Goal: Contribute content: Add original content to the website for others to see

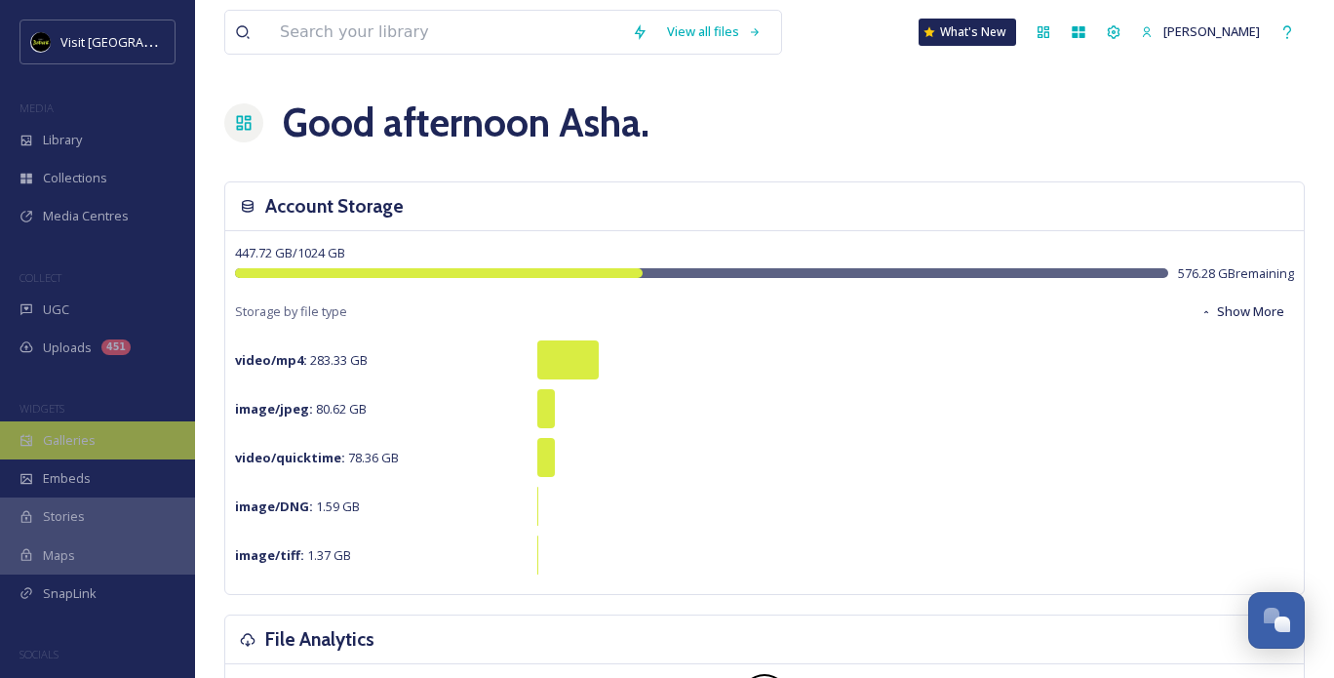
click at [92, 437] on span "Galleries" at bounding box center [69, 440] width 53 height 19
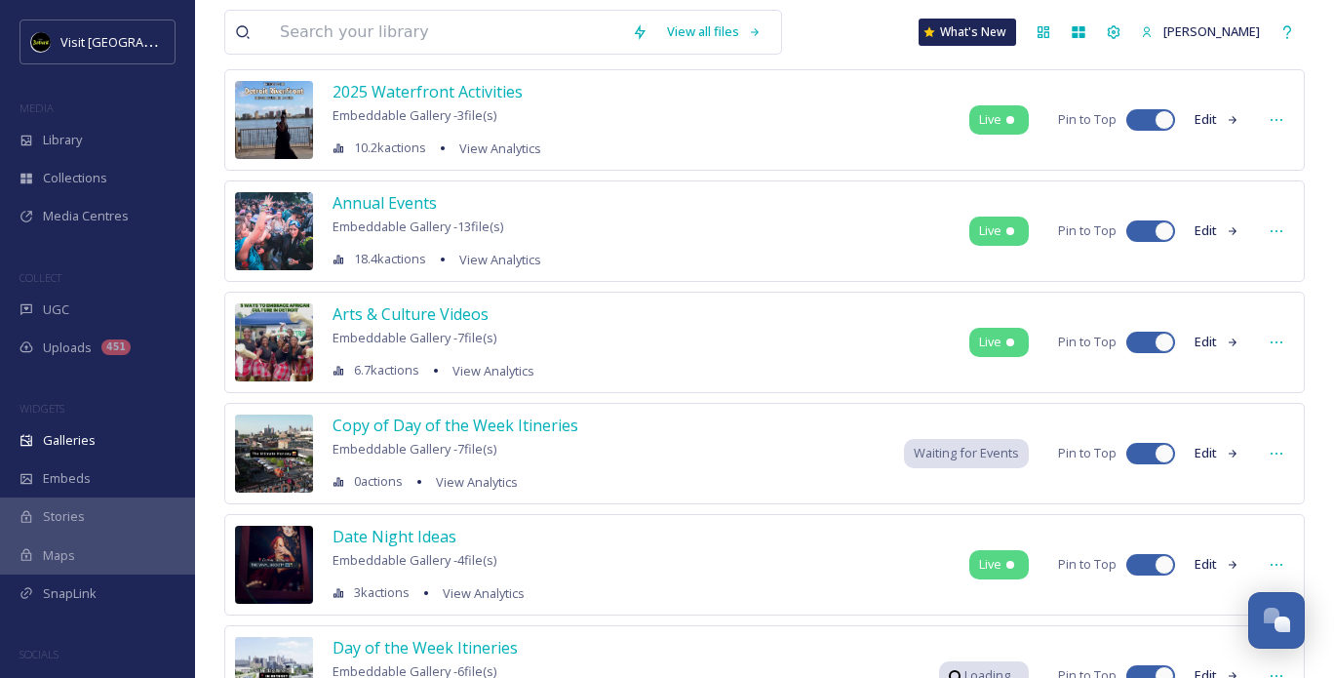
scroll to position [195, 0]
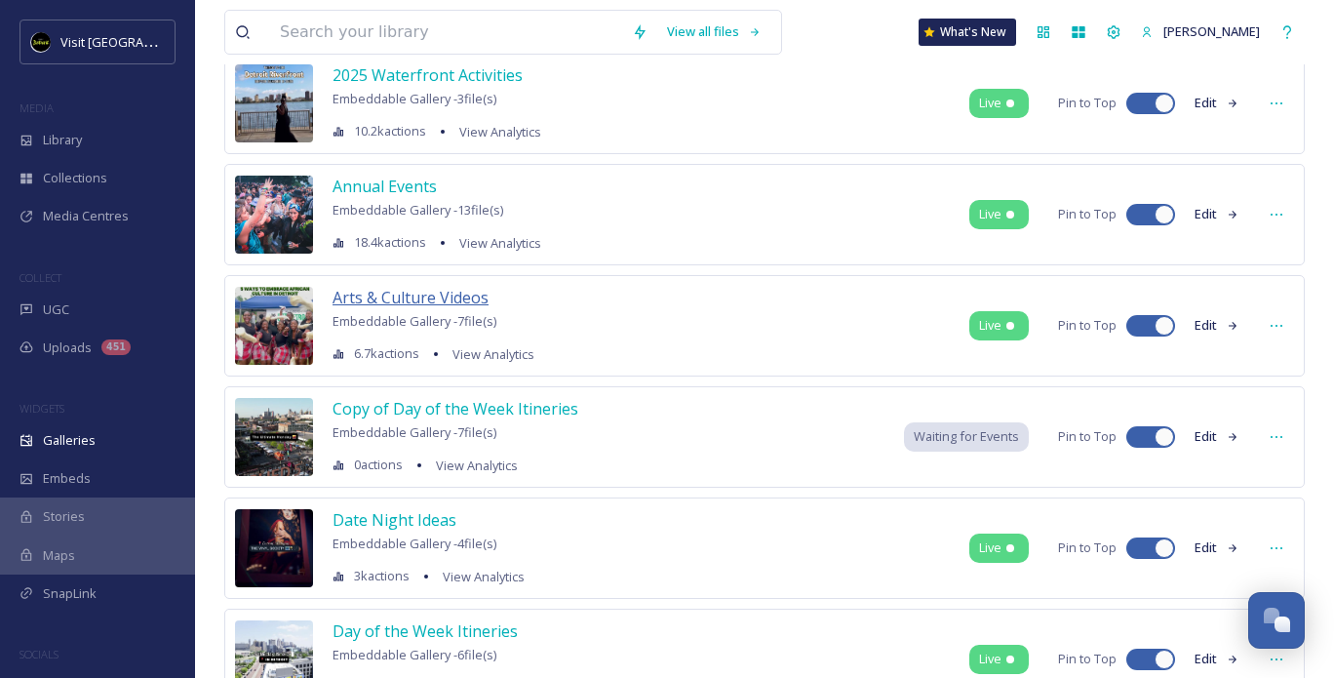
click at [406, 289] on span "Arts & Culture Videos" at bounding box center [411, 297] width 156 height 21
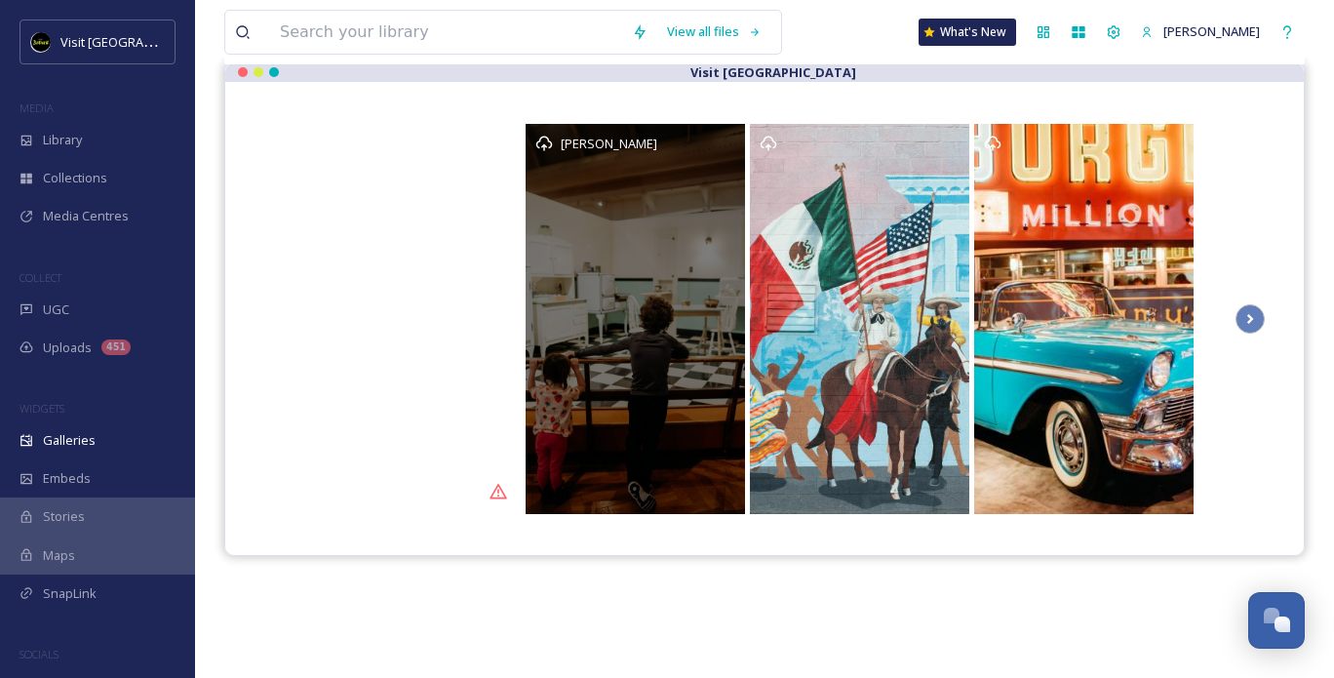
scroll to position [195, 0]
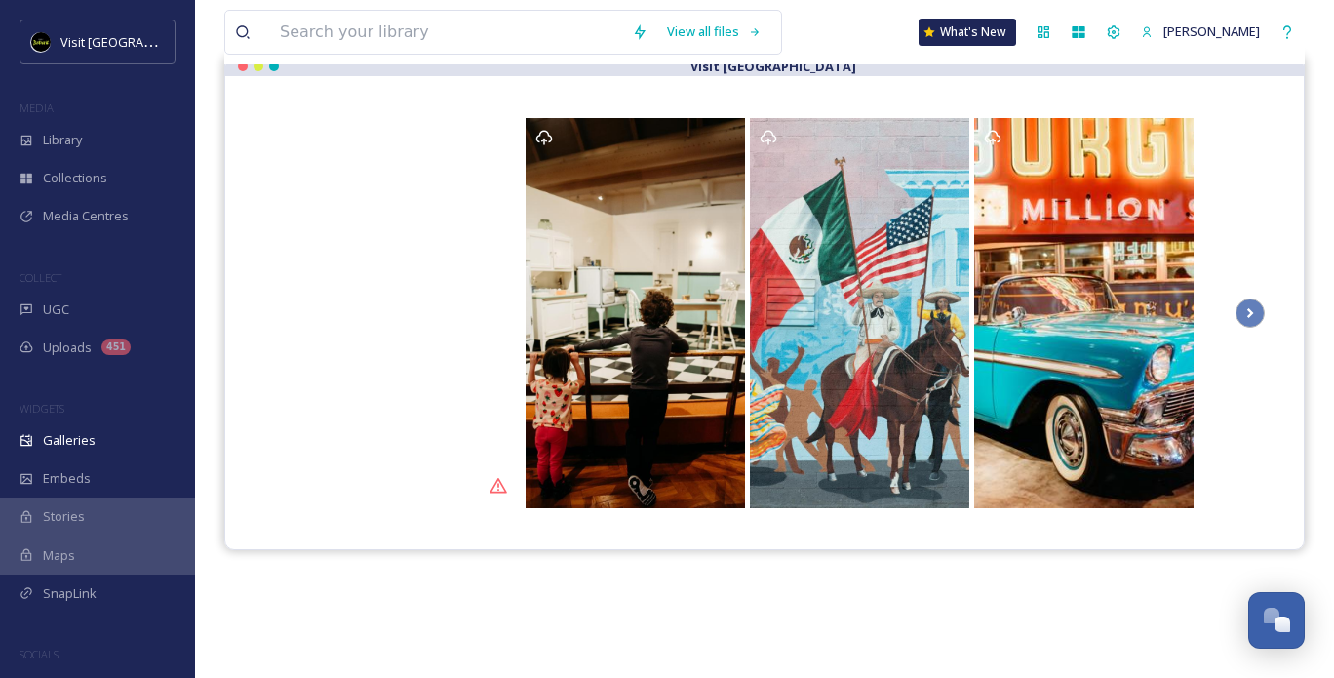
click at [1234, 313] on div at bounding box center [764, 312] width 1001 height 395
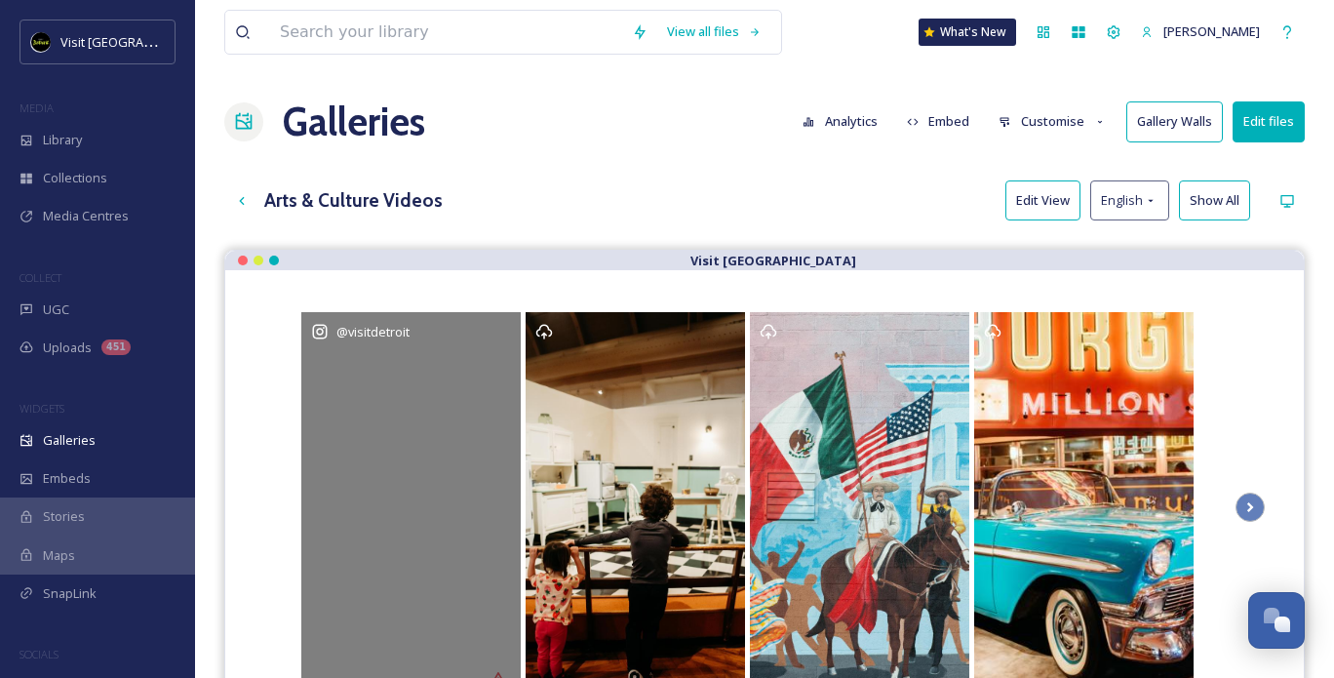
scroll to position [0, 0]
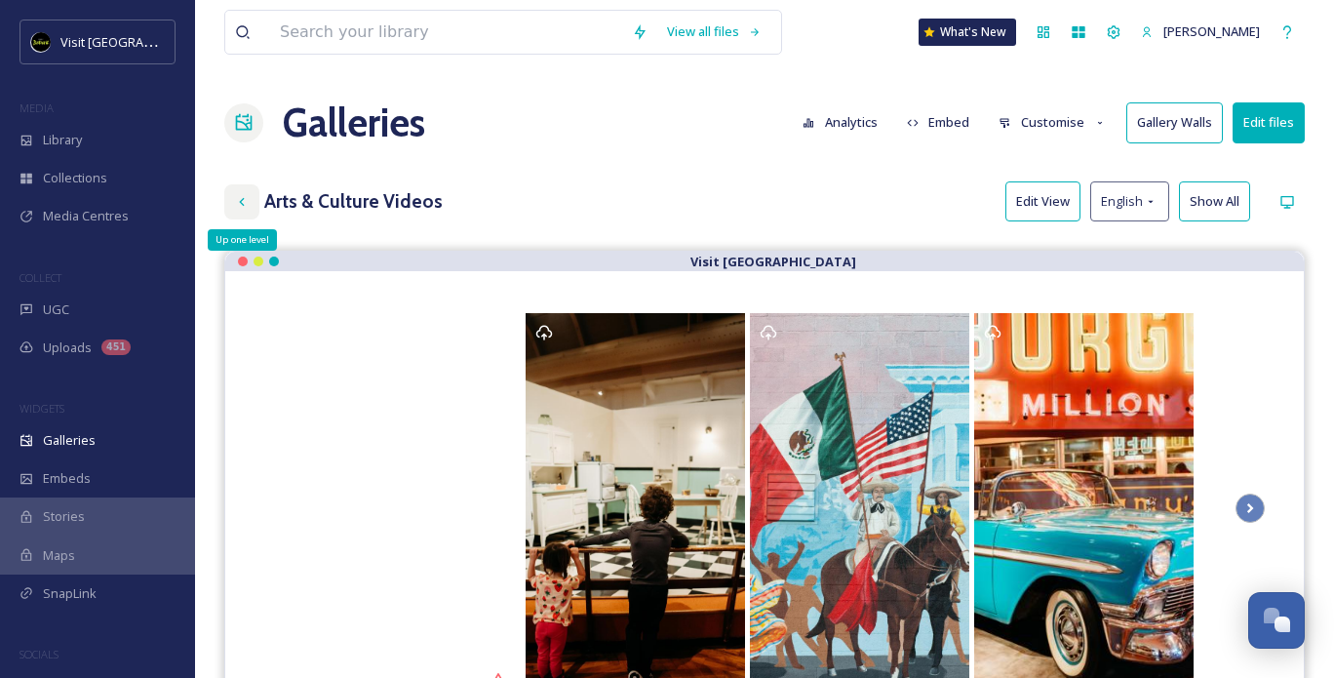
click at [242, 206] on icon at bounding box center [242, 202] width 16 height 16
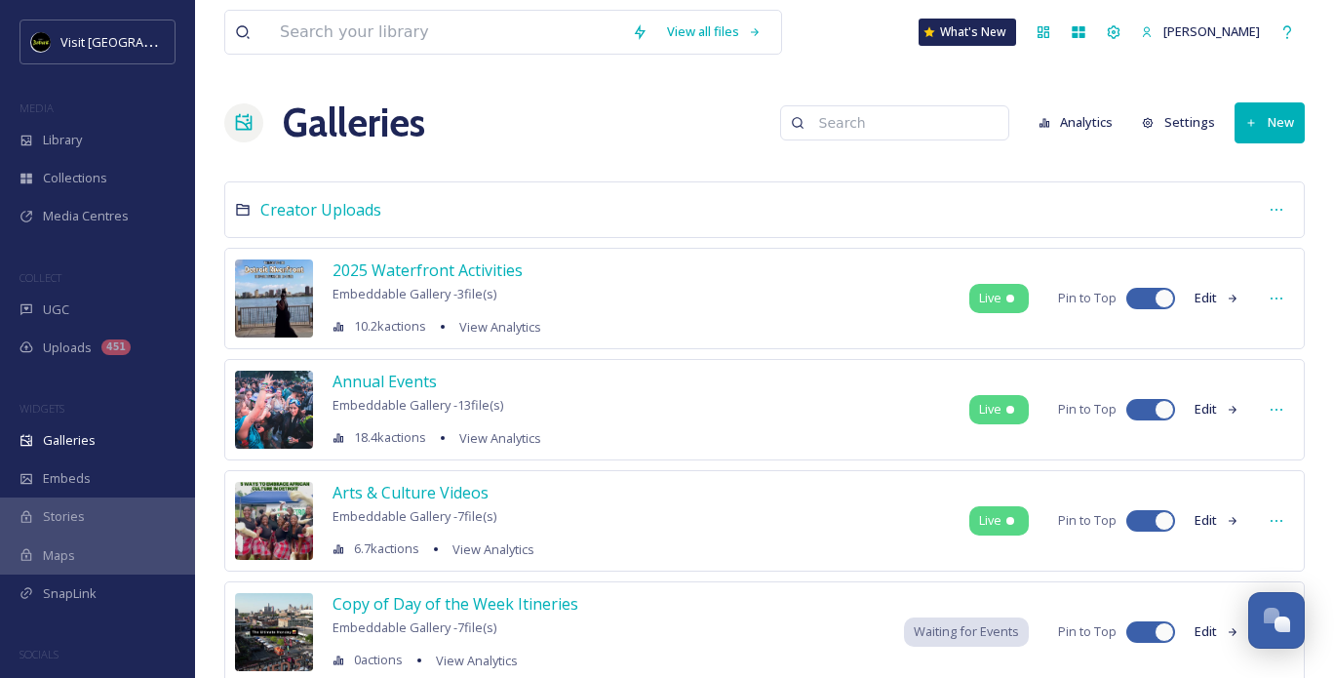
click at [1270, 127] on button "New" at bounding box center [1270, 122] width 70 height 40
click at [1242, 165] on icon at bounding box center [1235, 167] width 13 height 13
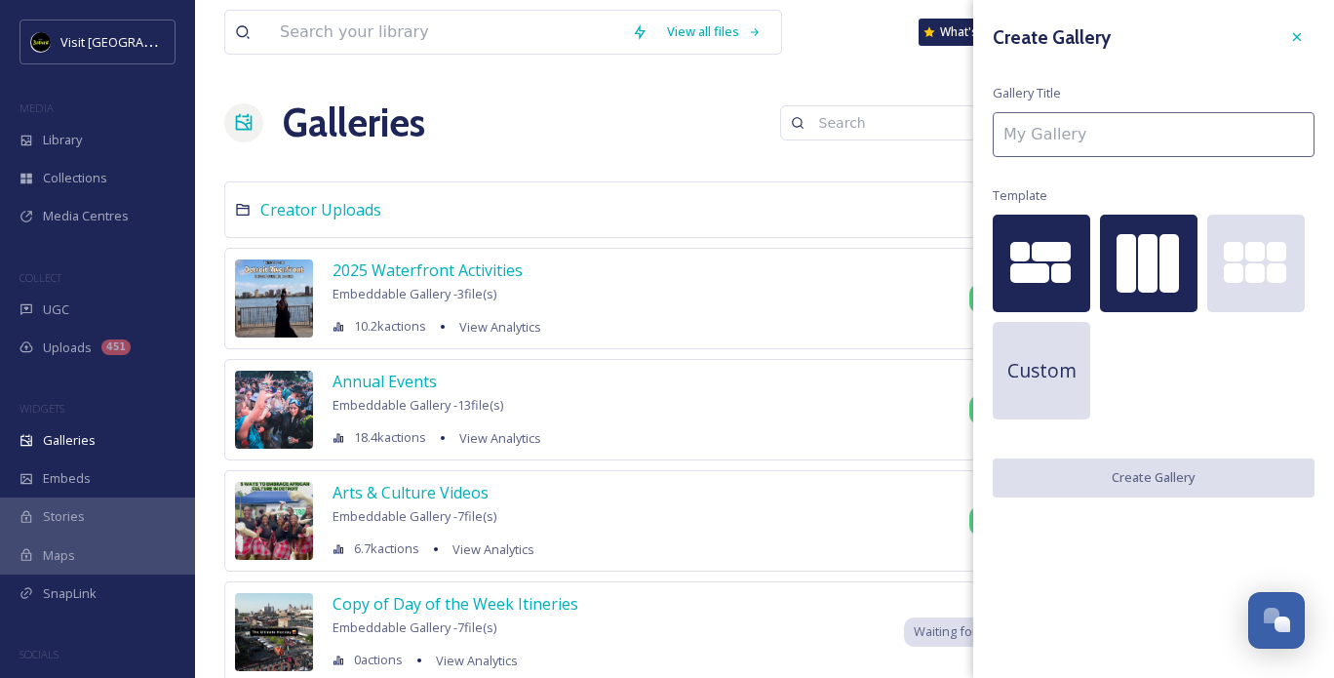
click at [1139, 235] on div at bounding box center [1148, 263] width 20 height 59
click at [1067, 143] on input at bounding box center [1154, 134] width 322 height 45
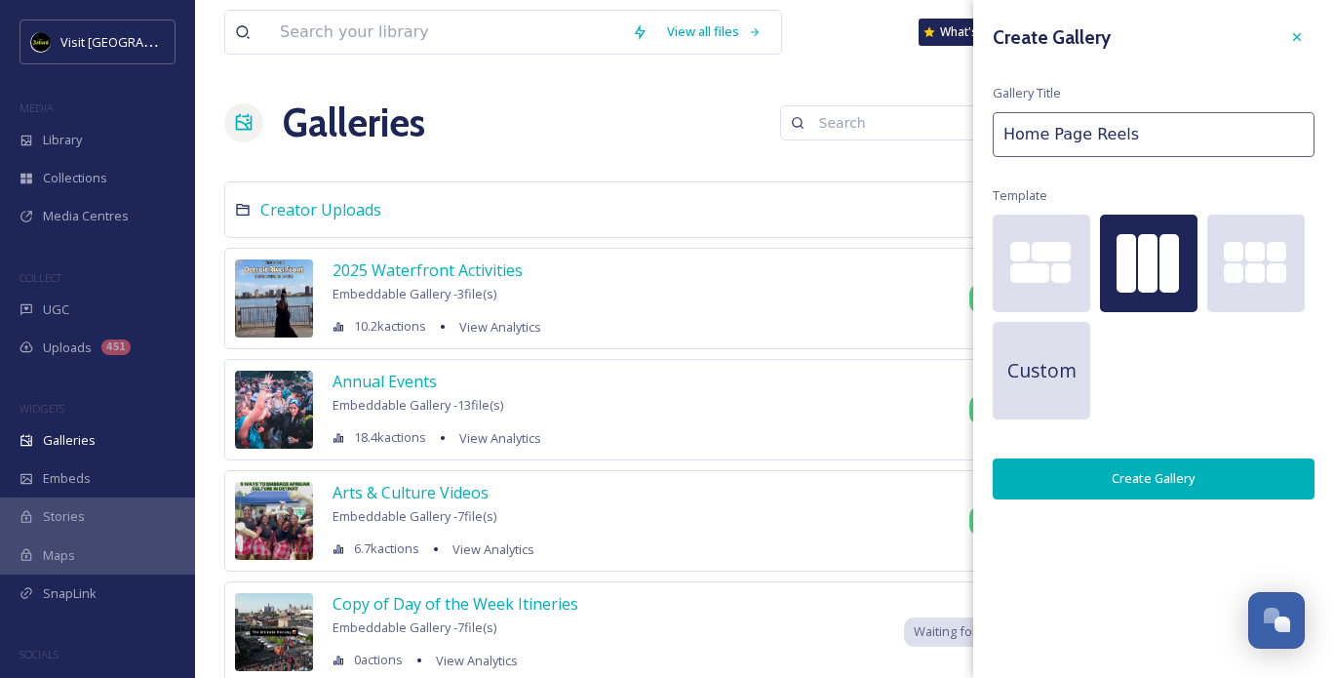
type input "Home Page Reels"
click at [1108, 475] on button "Create Gallery" at bounding box center [1154, 478] width 322 height 40
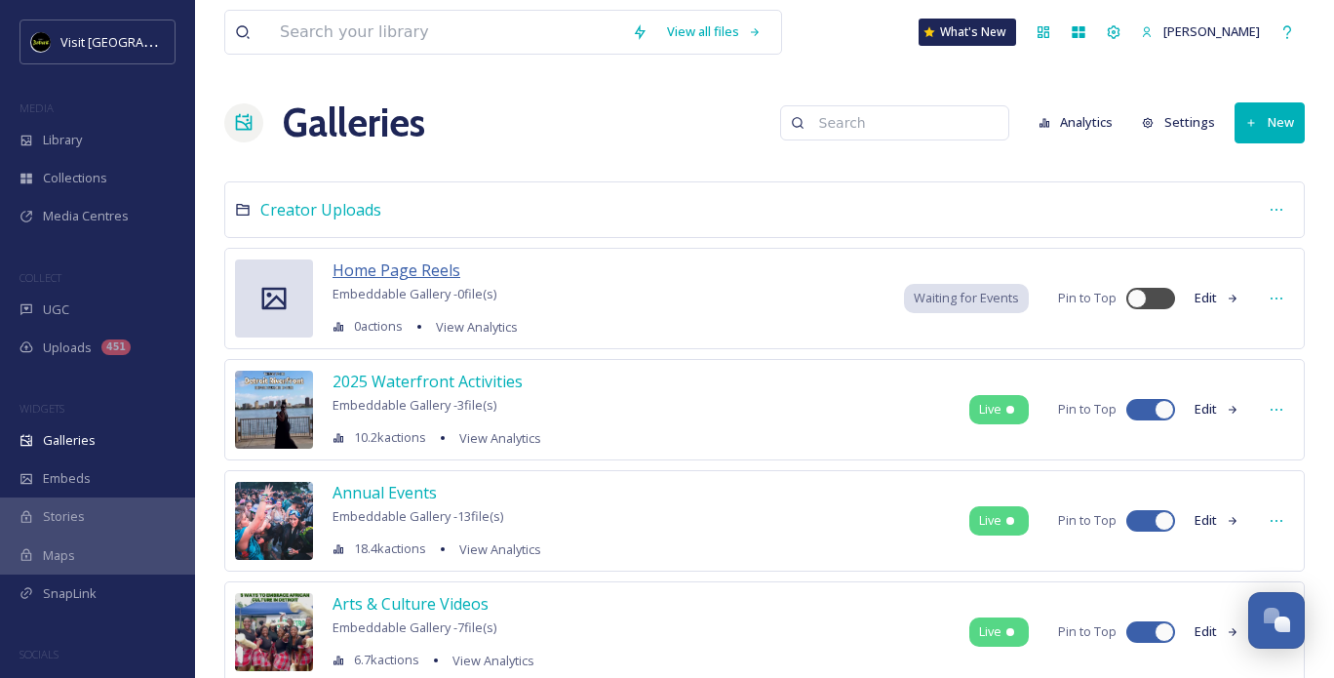
click at [395, 262] on span "Home Page Reels" at bounding box center [397, 269] width 128 height 21
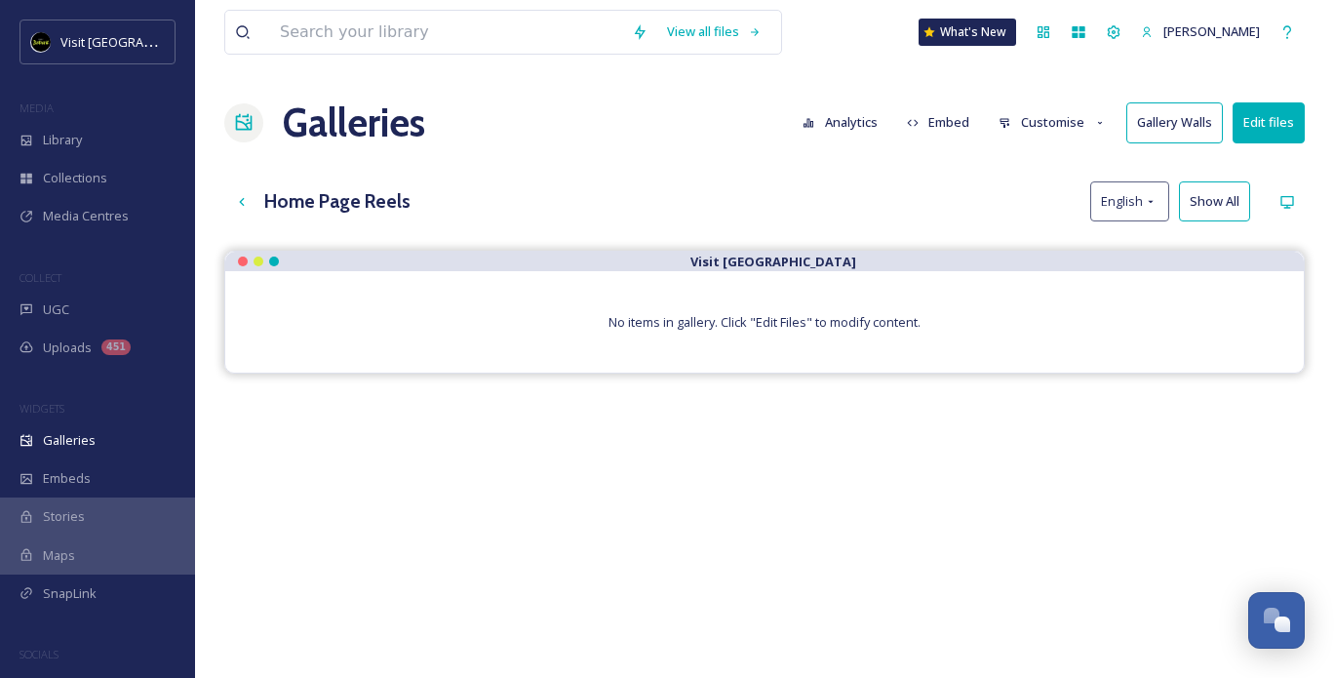
click at [1256, 126] on button "Edit files" at bounding box center [1269, 122] width 72 height 40
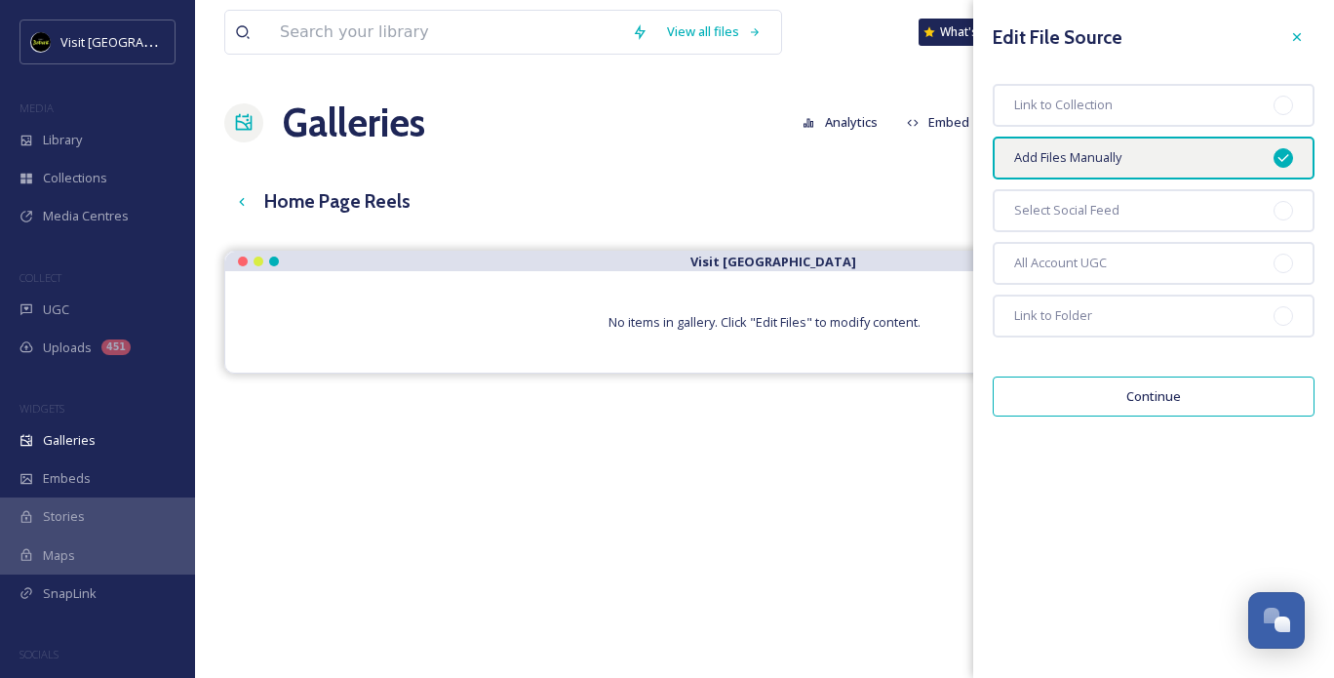
click at [1105, 411] on button "Continue" at bounding box center [1154, 397] width 322 height 40
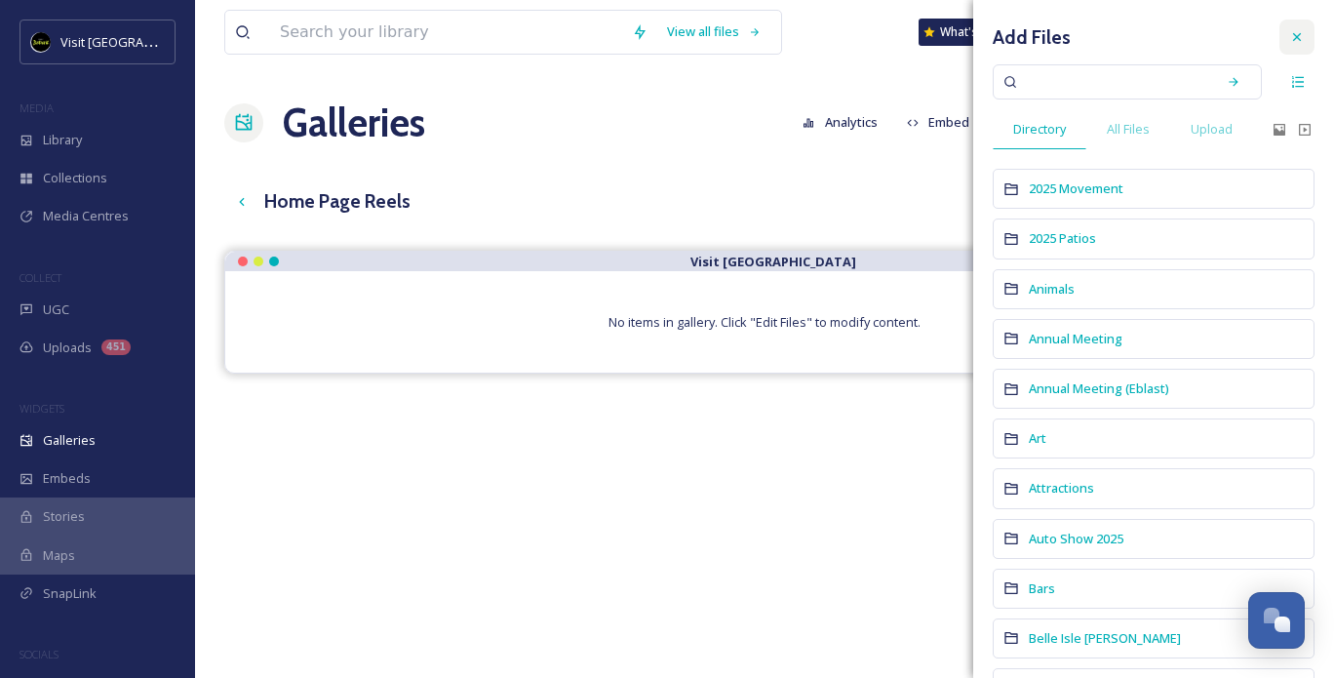
drag, startPoint x: 1277, startPoint y: 33, endPoint x: 1262, endPoint y: 55, distance: 26.0
click at [1290, 34] on icon at bounding box center [1298, 37] width 16 height 16
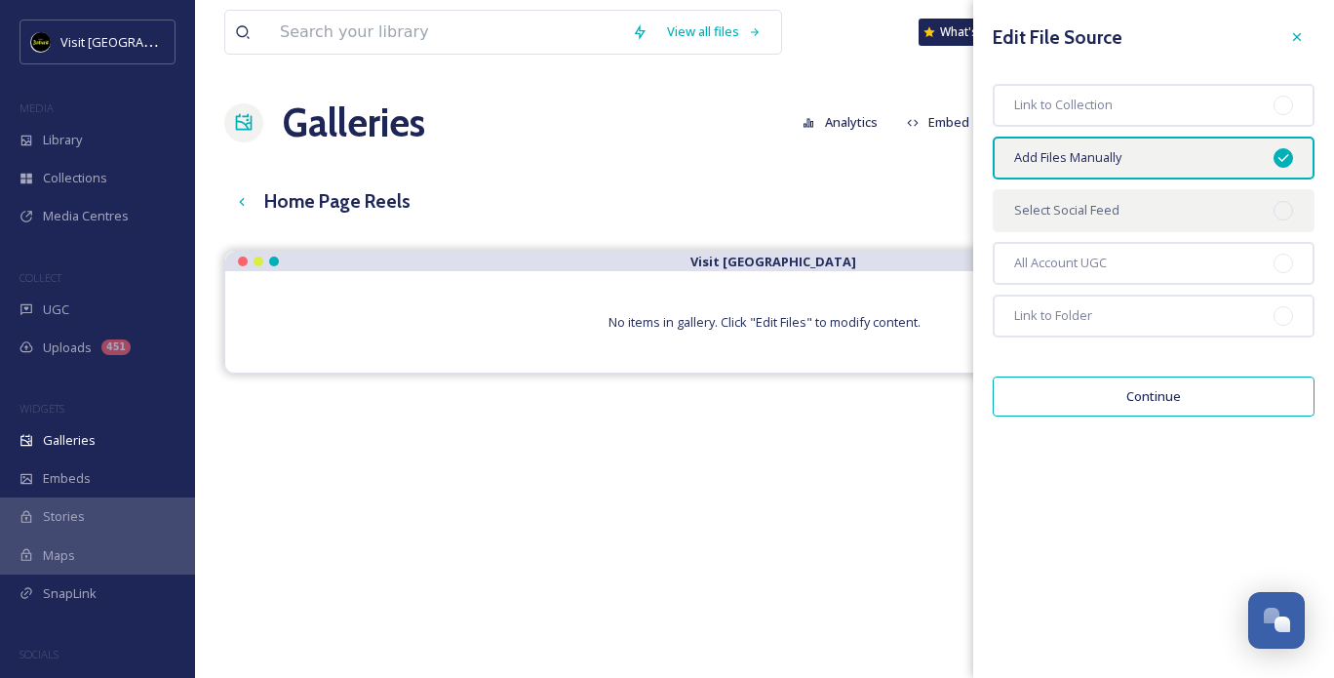
click at [1046, 214] on span "Select Social Feed" at bounding box center [1066, 210] width 105 height 19
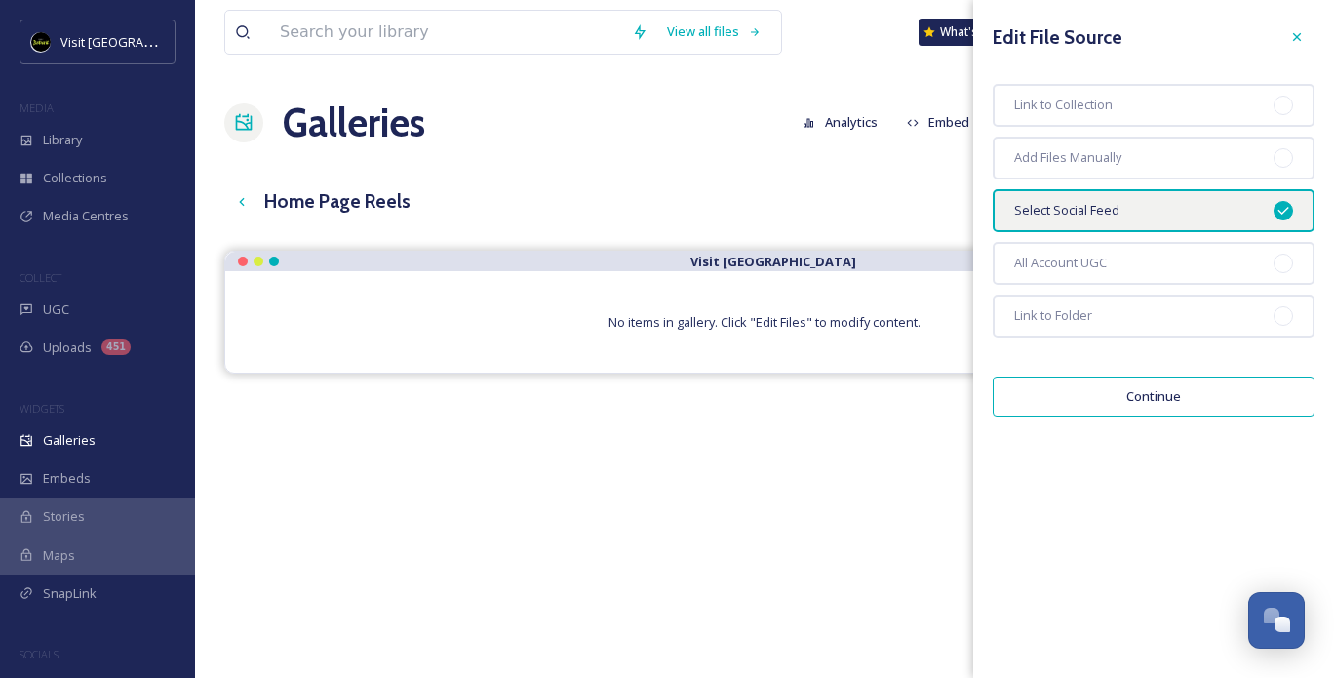
click at [1114, 399] on button "Continue" at bounding box center [1154, 397] width 322 height 40
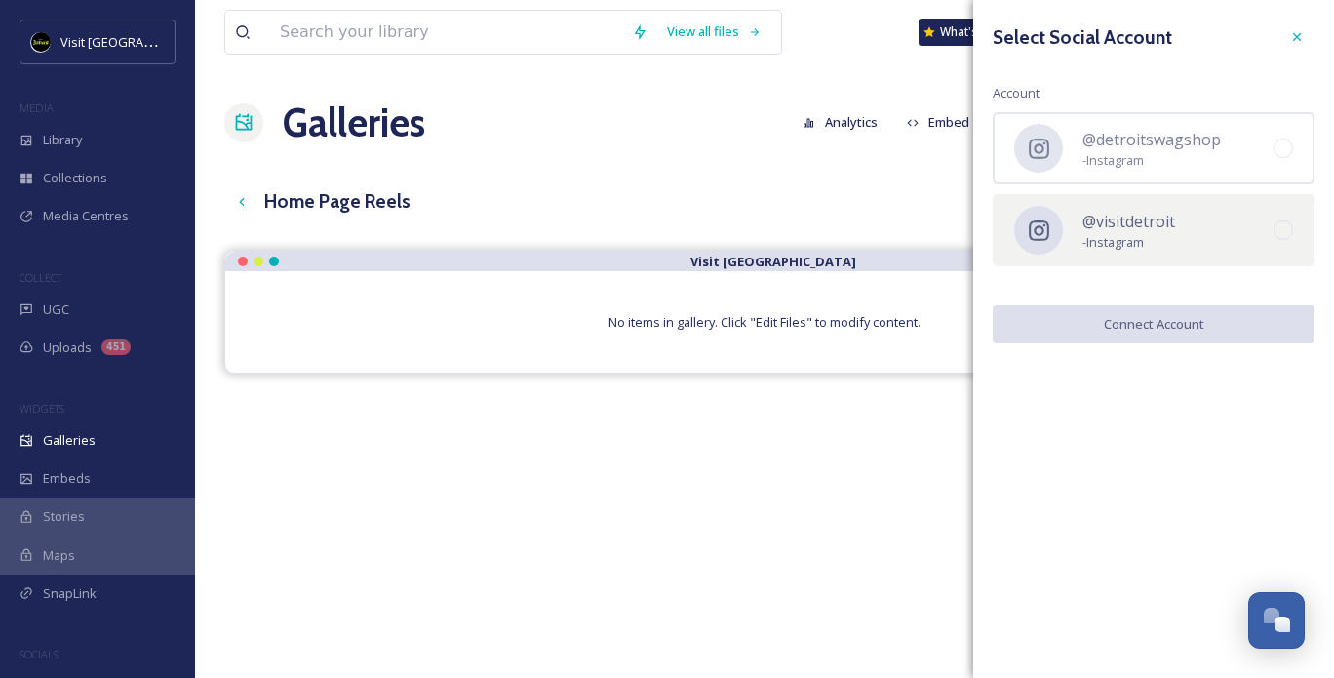
click at [1155, 225] on span "@visitdetroit" at bounding box center [1129, 221] width 93 height 23
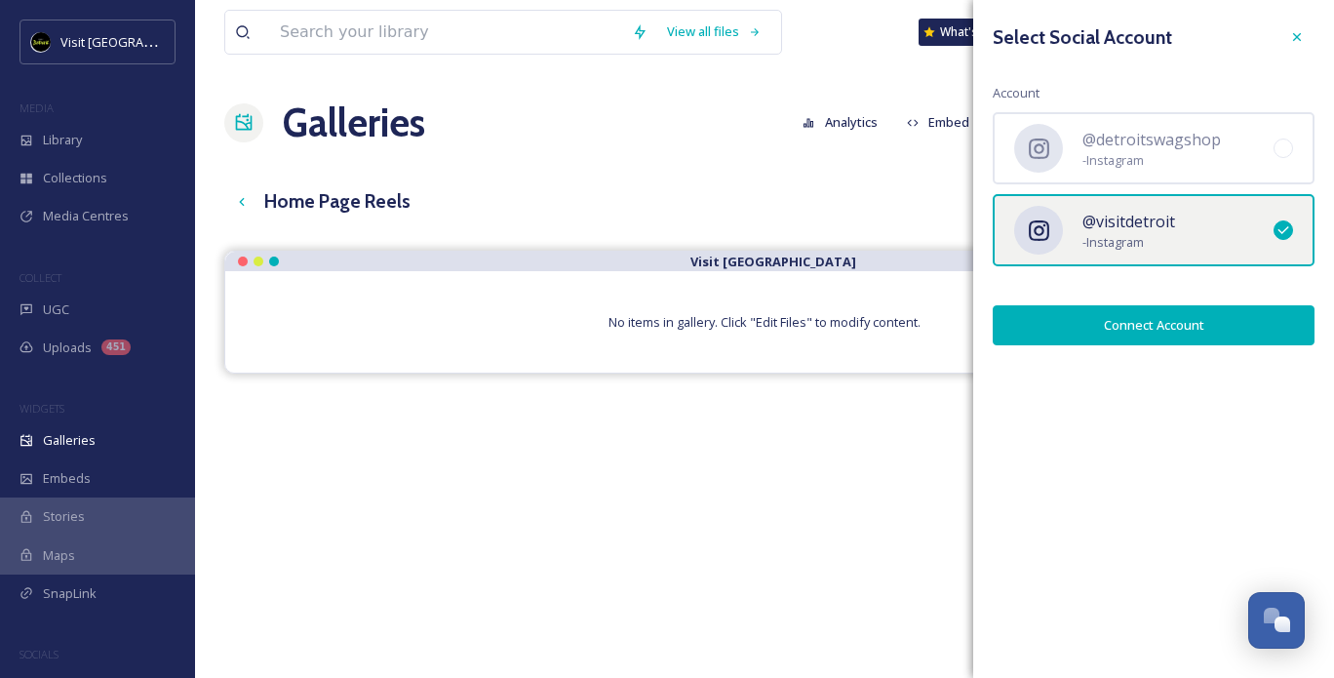
click at [1155, 336] on button "Connect Account" at bounding box center [1154, 325] width 322 height 40
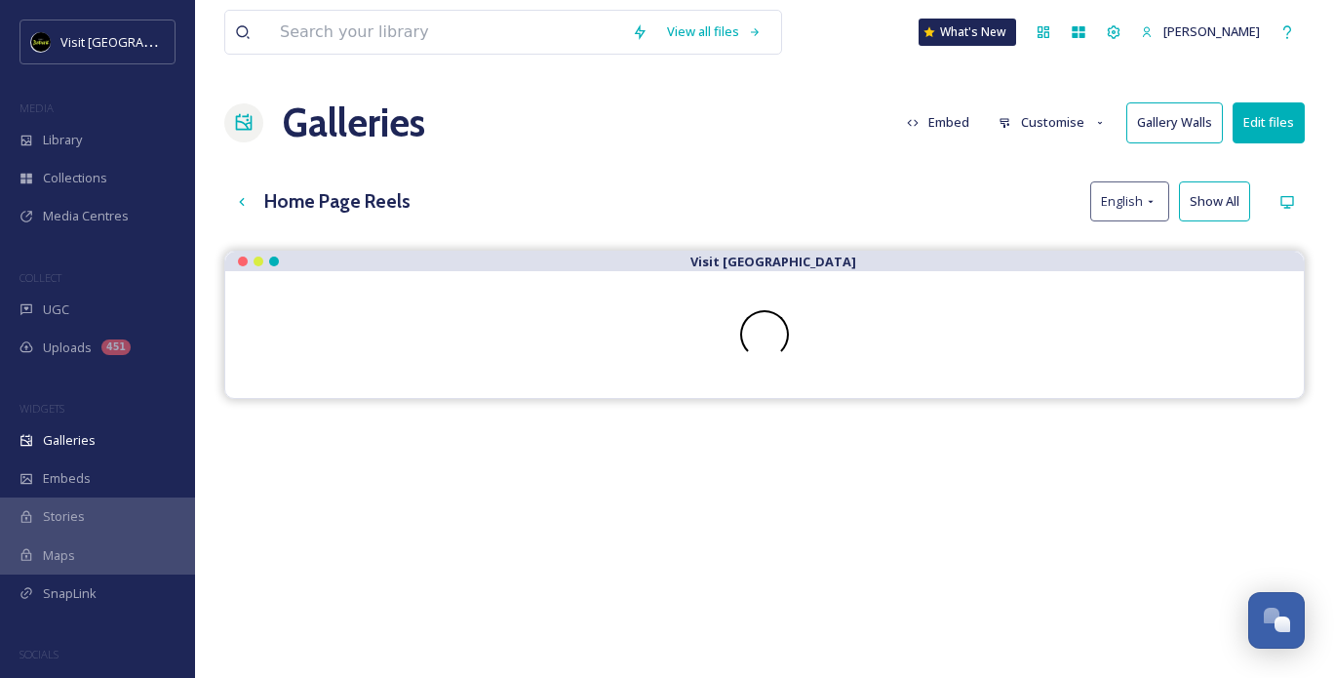
click at [588, 616] on div "Visit [GEOGRAPHIC_DATA]" at bounding box center [764, 590] width 1081 height 678
click at [1034, 126] on button "Customise" at bounding box center [1053, 122] width 128 height 38
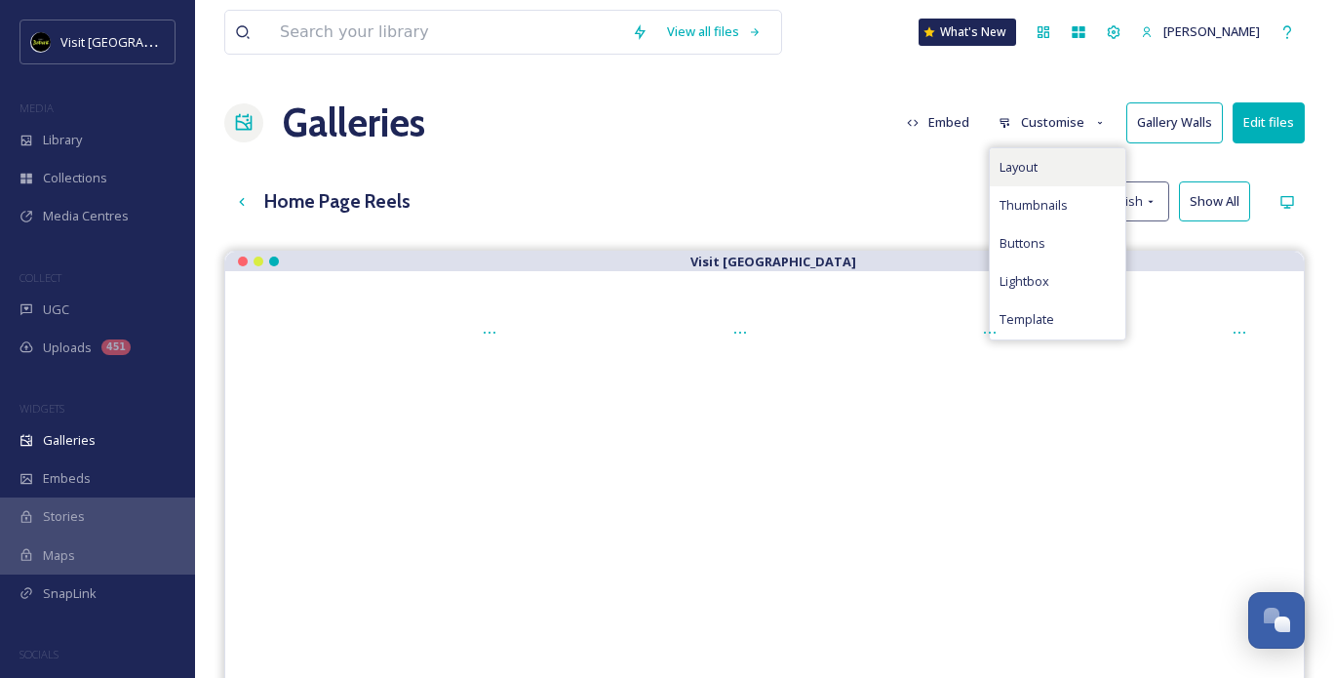
click at [1033, 168] on span "Layout" at bounding box center [1019, 167] width 38 height 19
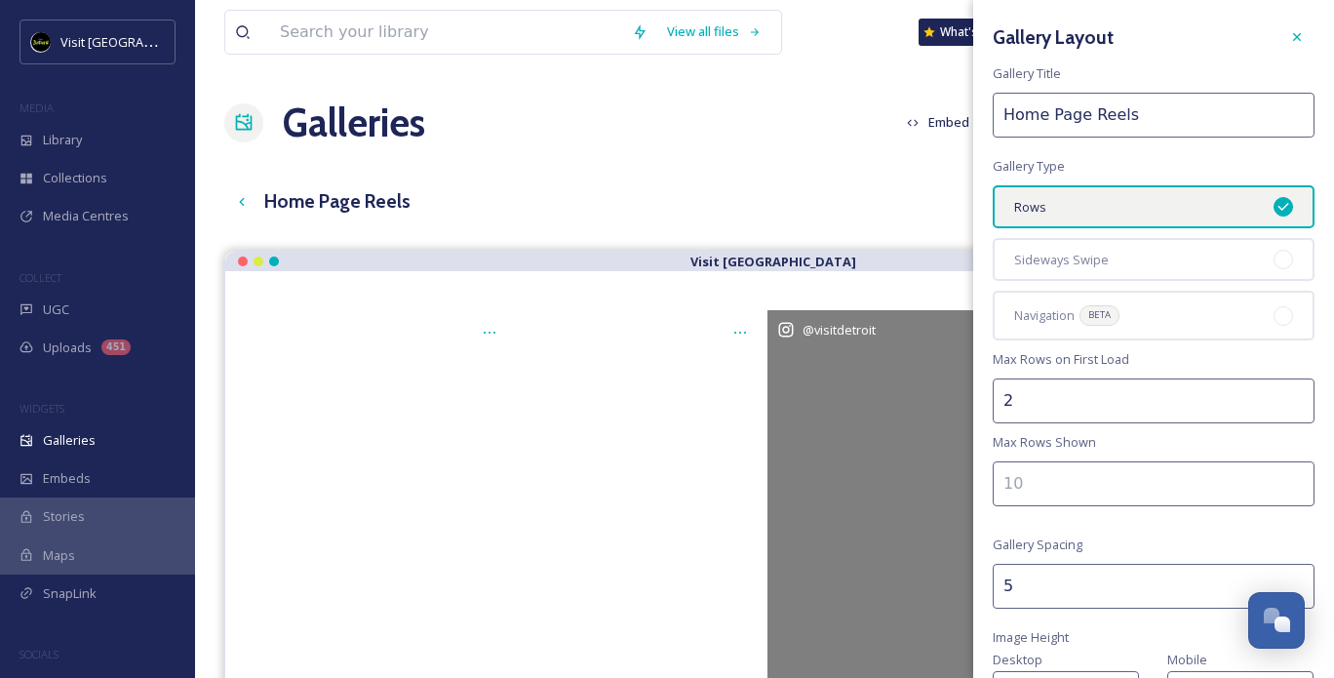
drag, startPoint x: 1052, startPoint y: 388, endPoint x: 958, endPoint y: 389, distance: 93.7
click at [958, 389] on div "View all files What's New [PERSON_NAME] Galleries Embed Customise Gallery Walls…" at bounding box center [764, 629] width 1139 height 1259
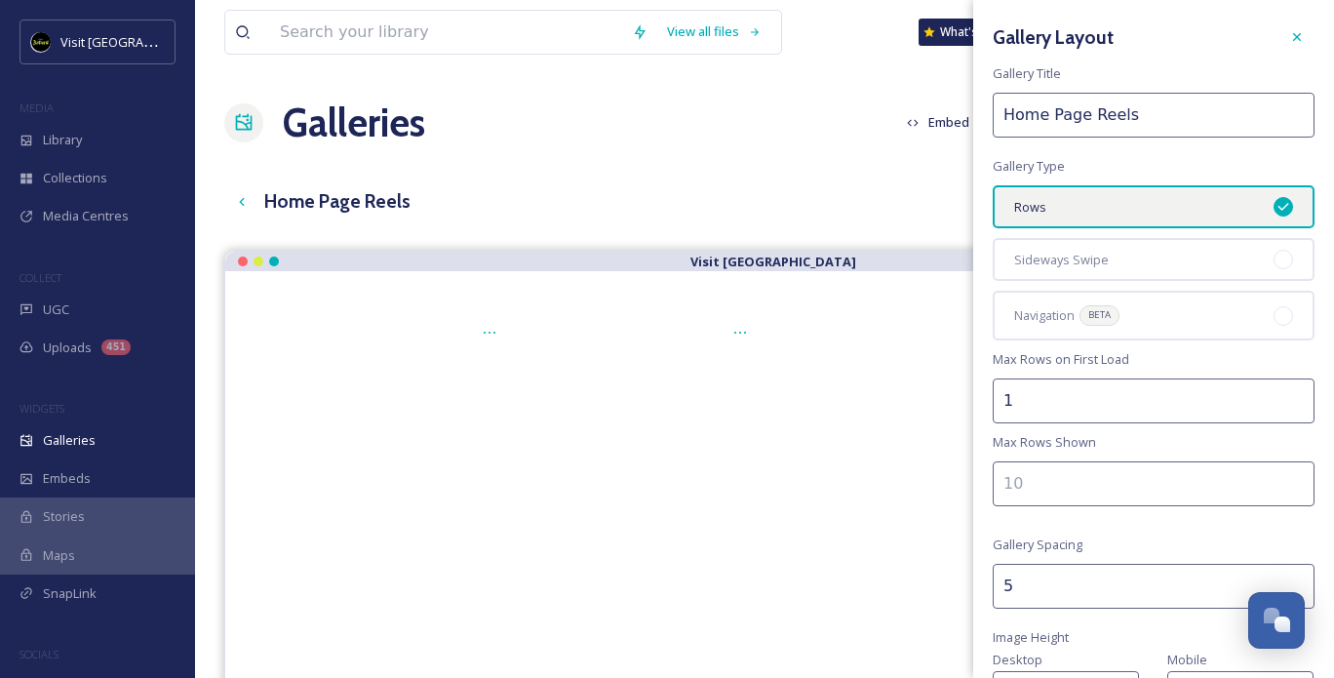
type input "1"
click at [1114, 532] on div "Gallery Layout Gallery Title Home Page Reels Gallery Type Rows Sideways Swipe N…" at bounding box center [1154, 505] width 361 height 1011
click at [1080, 265] on span "Sideways Swipe" at bounding box center [1061, 260] width 95 height 19
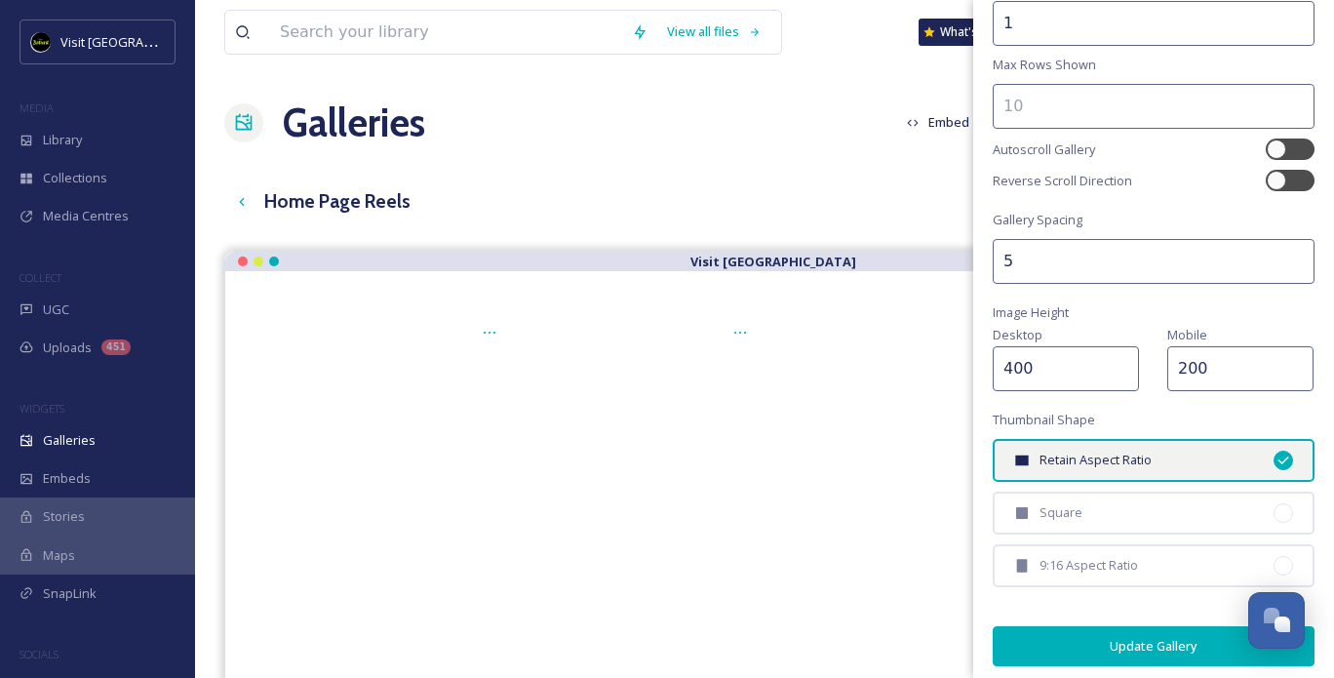
scroll to position [85, 0]
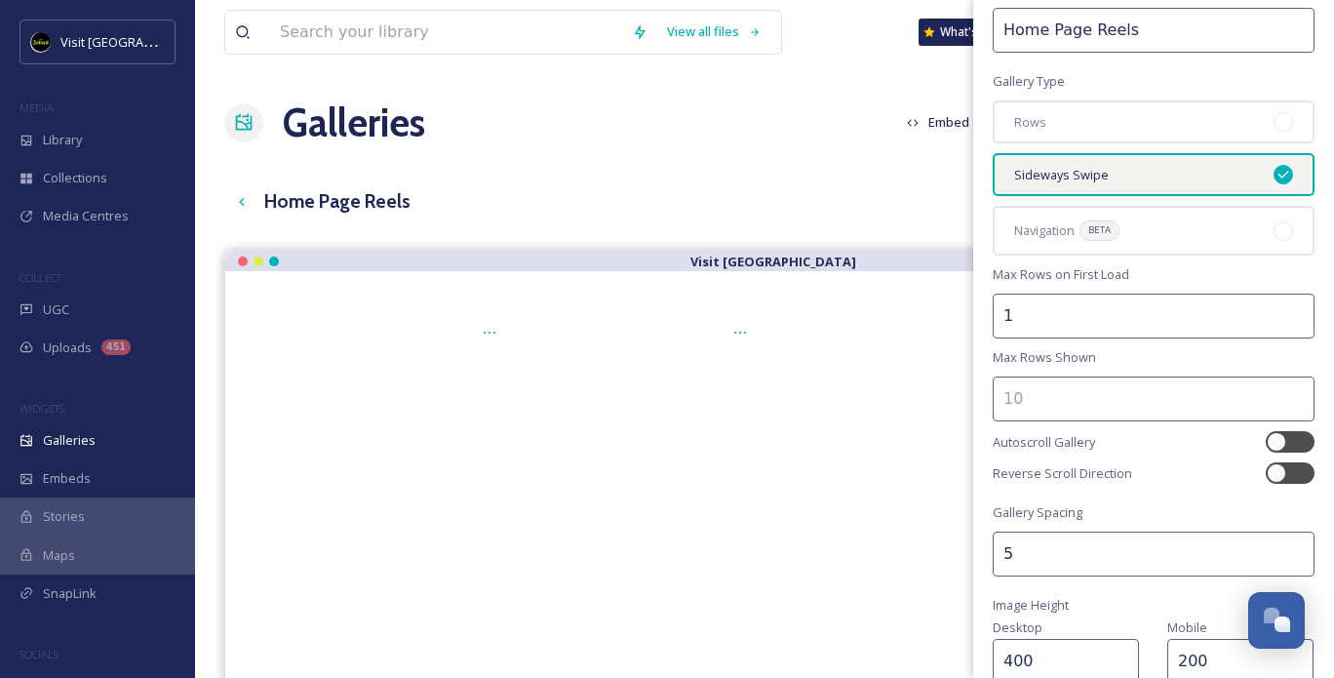
click at [1062, 406] on input "number" at bounding box center [1154, 399] width 322 height 45
type input "1"
click at [1141, 346] on div "Gallery Layout Gallery Title Home Page Reels Gallery Type Rows Sideways Swipe N…" at bounding box center [1154, 446] width 361 height 1063
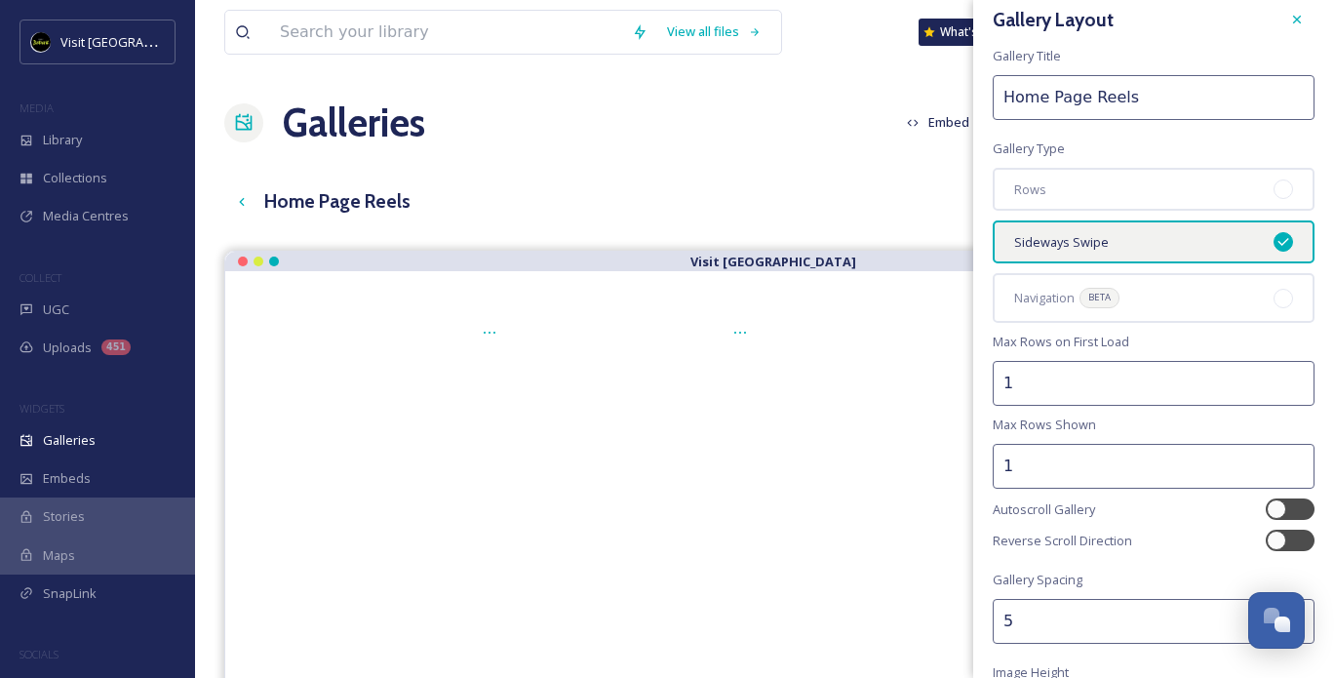
scroll to position [0, 0]
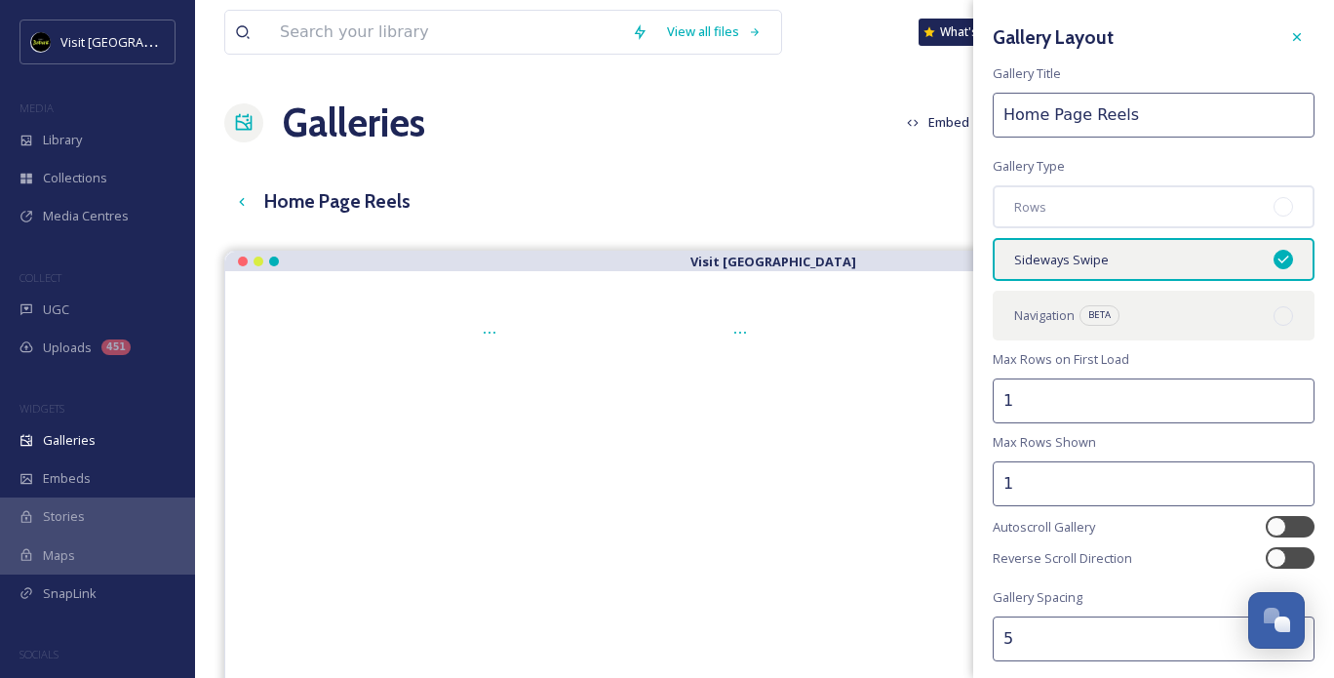
click at [1128, 329] on div "Navigation BETA" at bounding box center [1154, 315] width 322 height 49
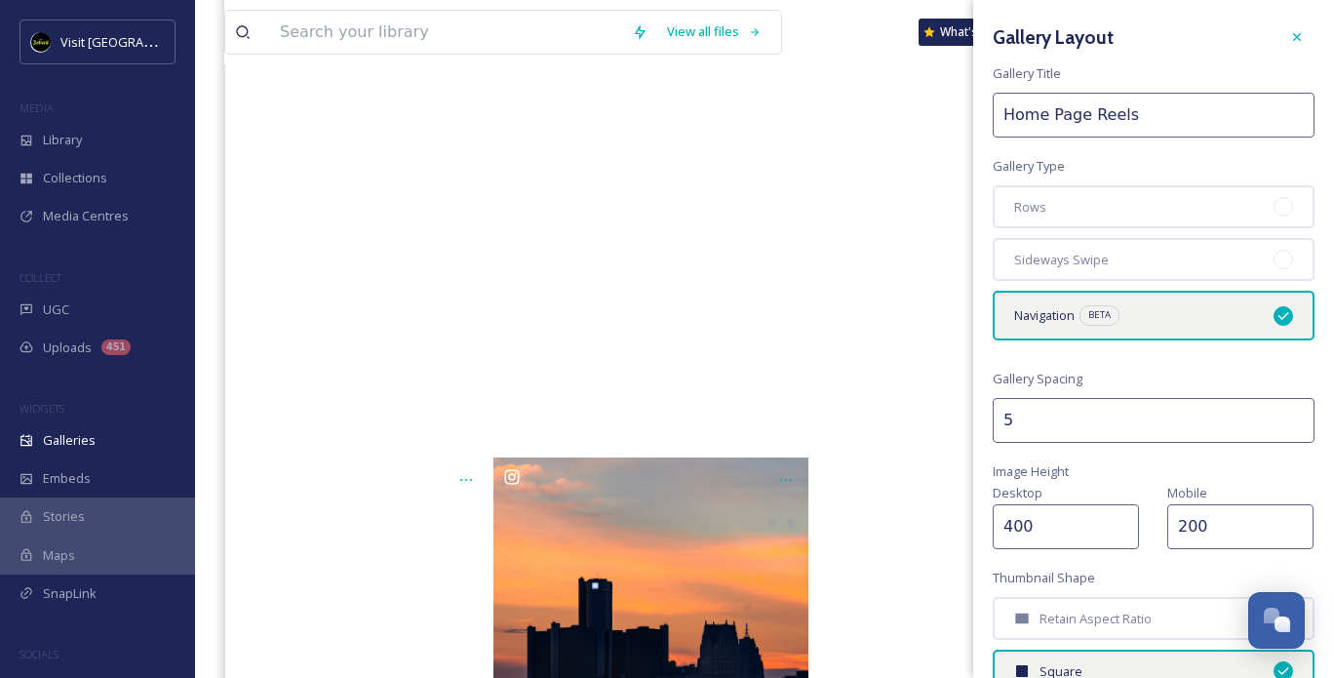
scroll to position [577, 0]
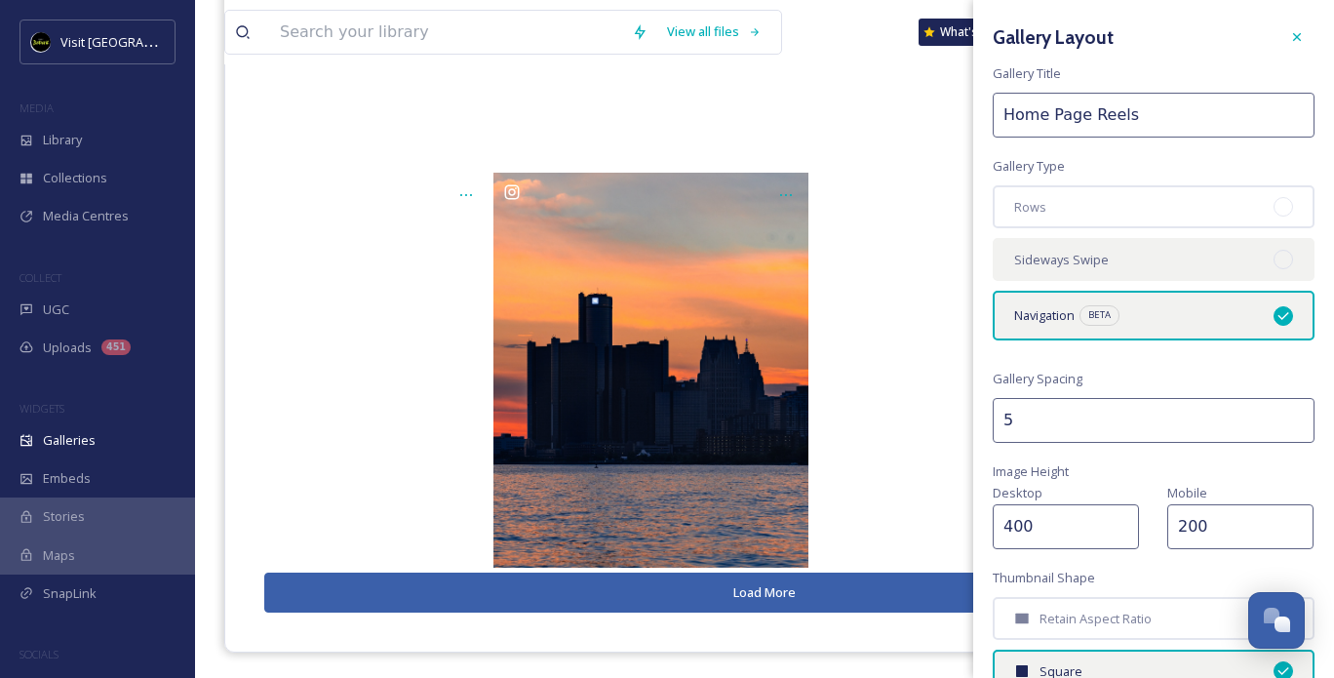
click at [1043, 264] on span "Sideways Swipe" at bounding box center [1061, 260] width 95 height 19
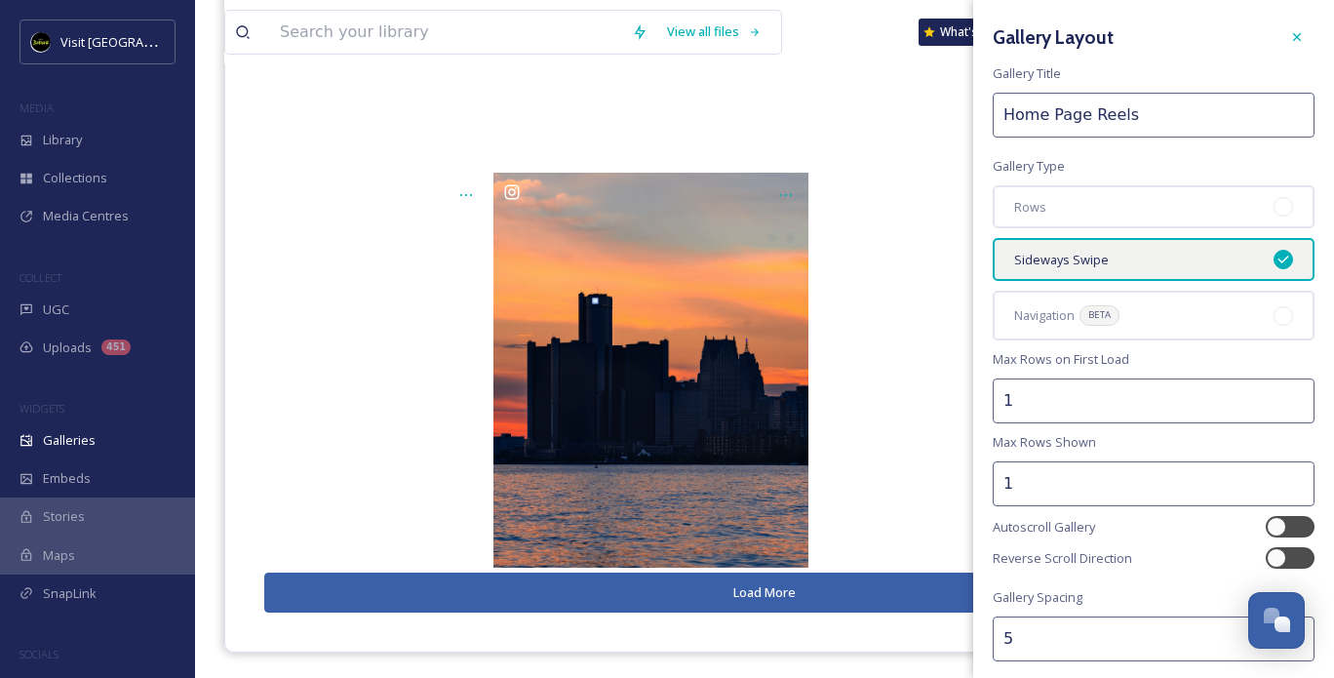
click at [1153, 374] on div "Gallery Layout Gallery Title Home Page Reels Gallery Type Rows Sideways Swipe N…" at bounding box center [1154, 531] width 361 height 1063
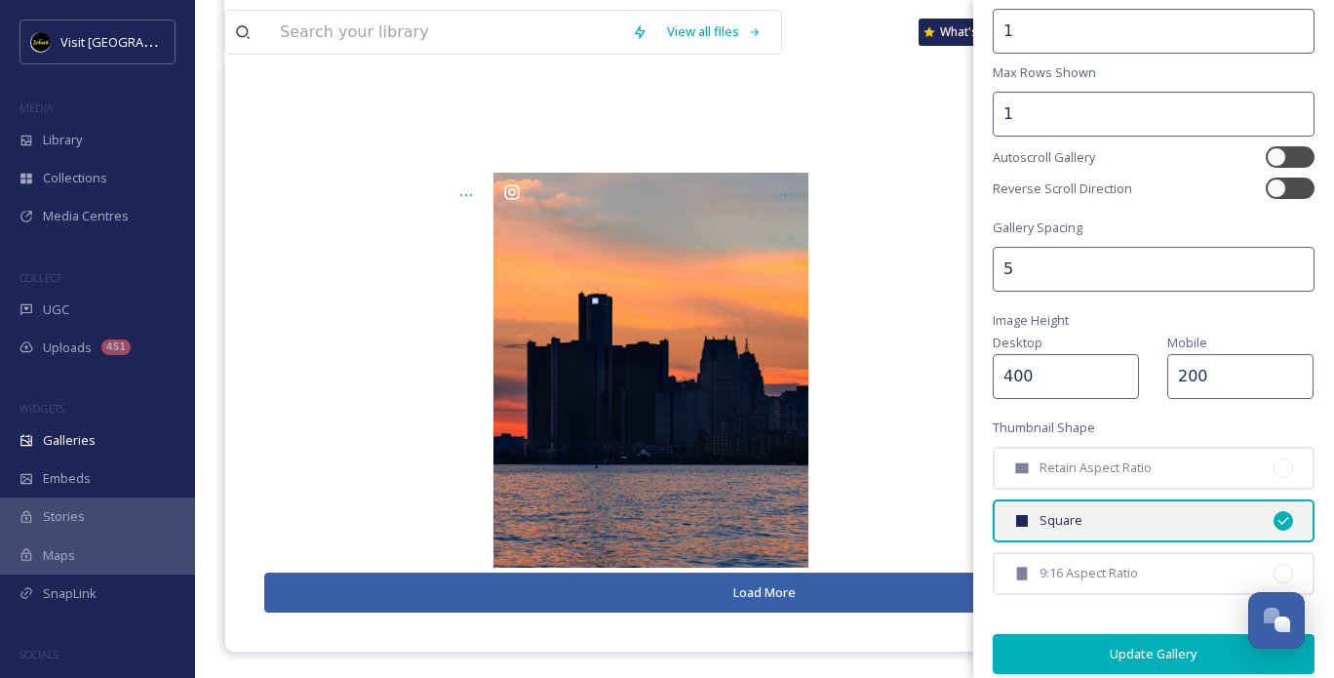
scroll to position [378, 0]
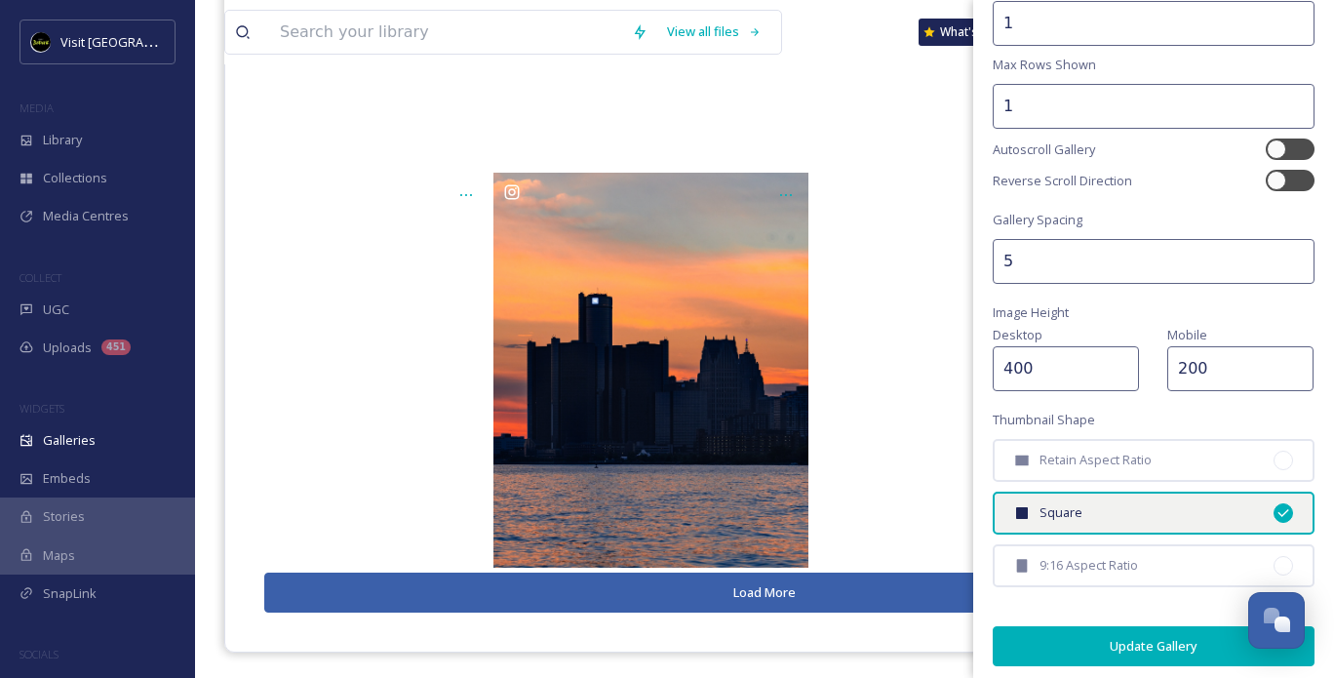
click at [1118, 631] on button "Update Gallery" at bounding box center [1154, 646] width 322 height 40
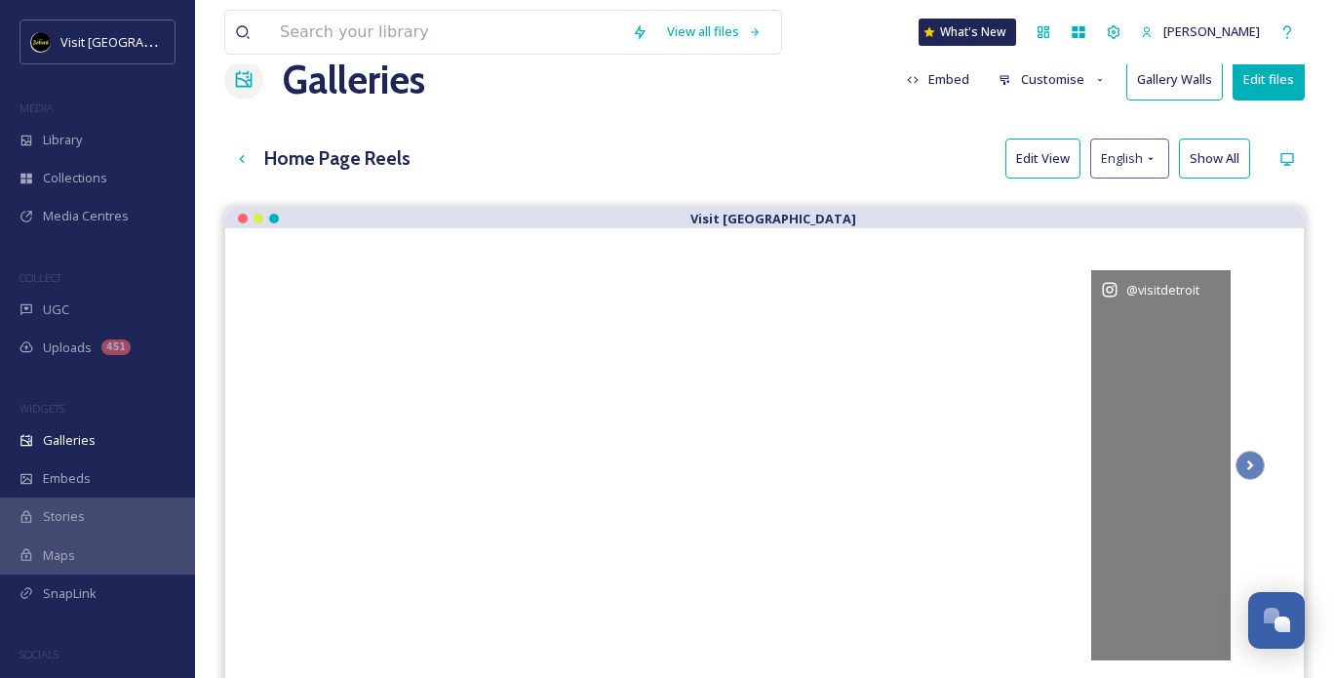
scroll to position [0, 0]
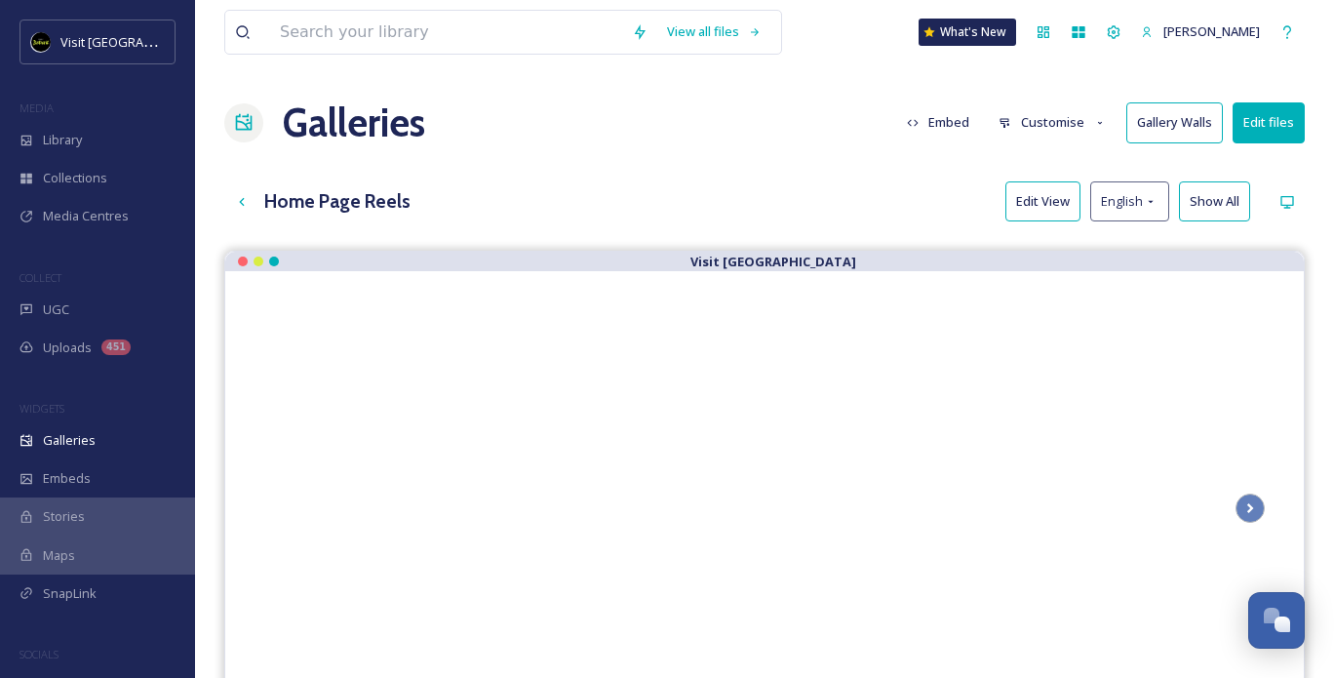
click at [1252, 123] on button "Edit files" at bounding box center [1269, 122] width 72 height 40
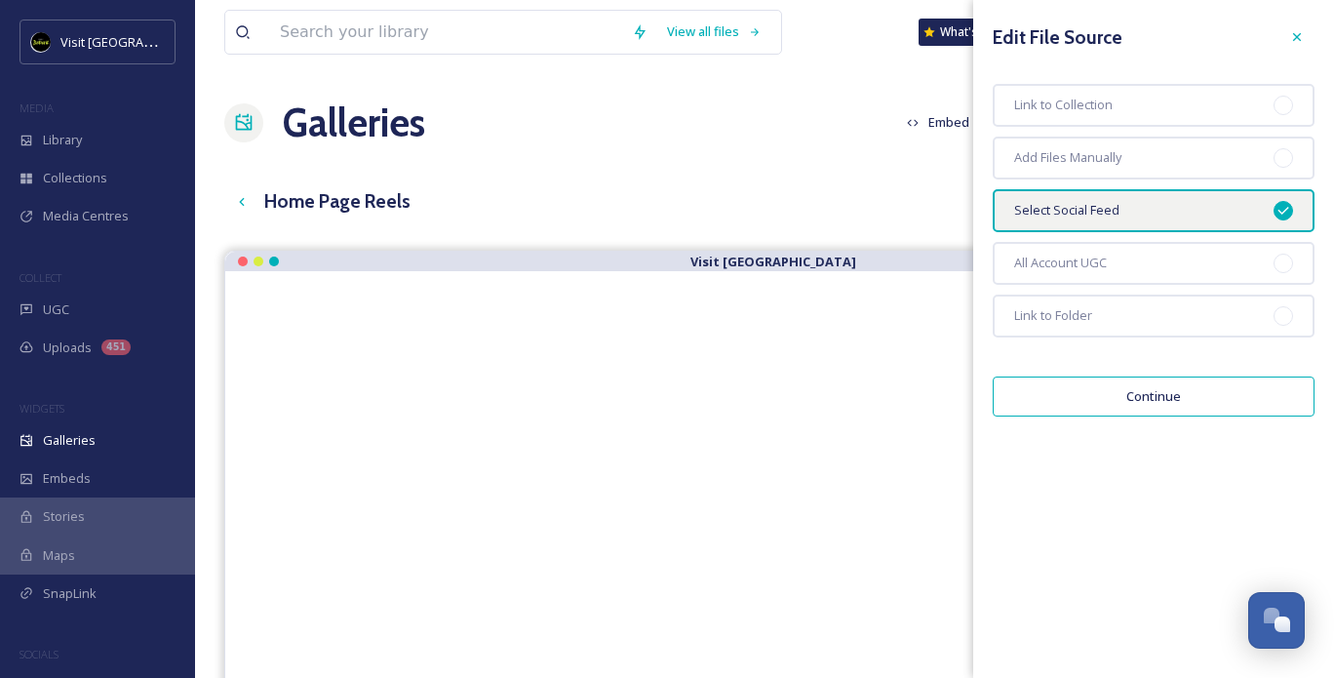
click at [793, 196] on div "Home Page Reels Edit View English Show All" at bounding box center [764, 201] width 1081 height 40
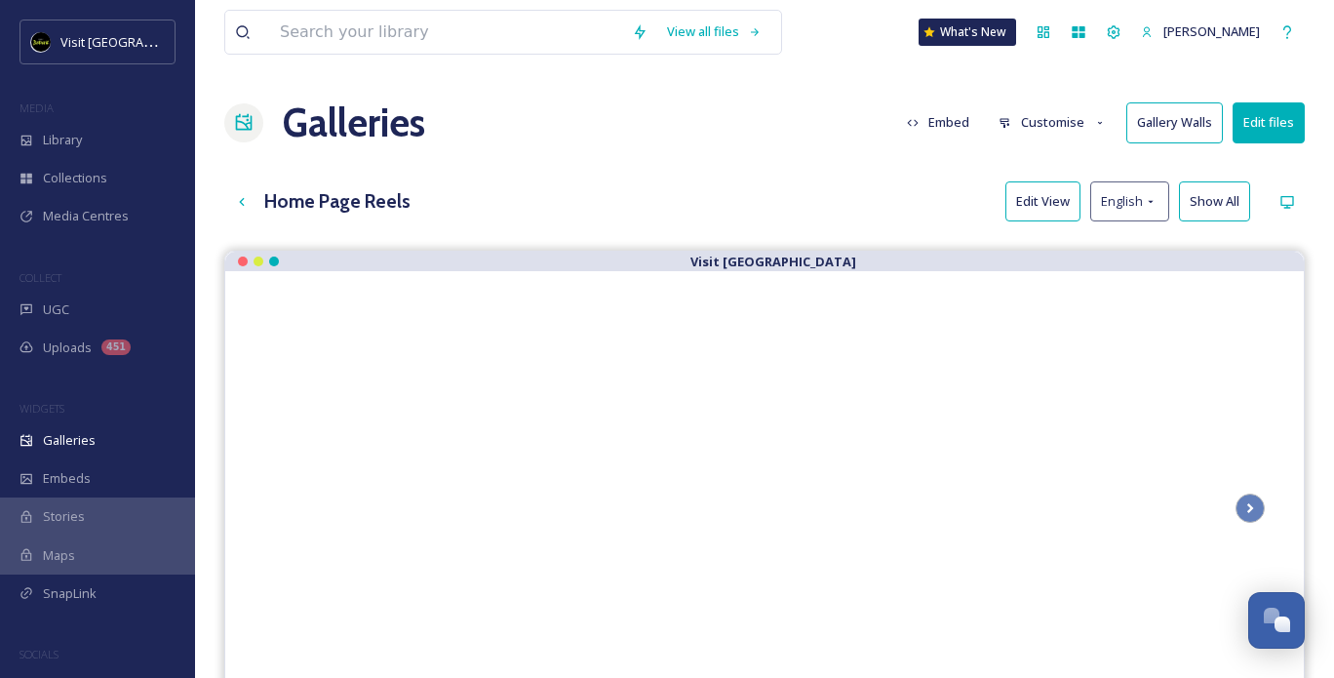
click at [943, 127] on button "Embed" at bounding box center [938, 122] width 83 height 38
click at [894, 173] on div "View all files What's New [PERSON_NAME] Galleries Embed Customise Gallery Walls…" at bounding box center [764, 479] width 1139 height 958
click at [1019, 129] on button "Customise" at bounding box center [1053, 122] width 128 height 38
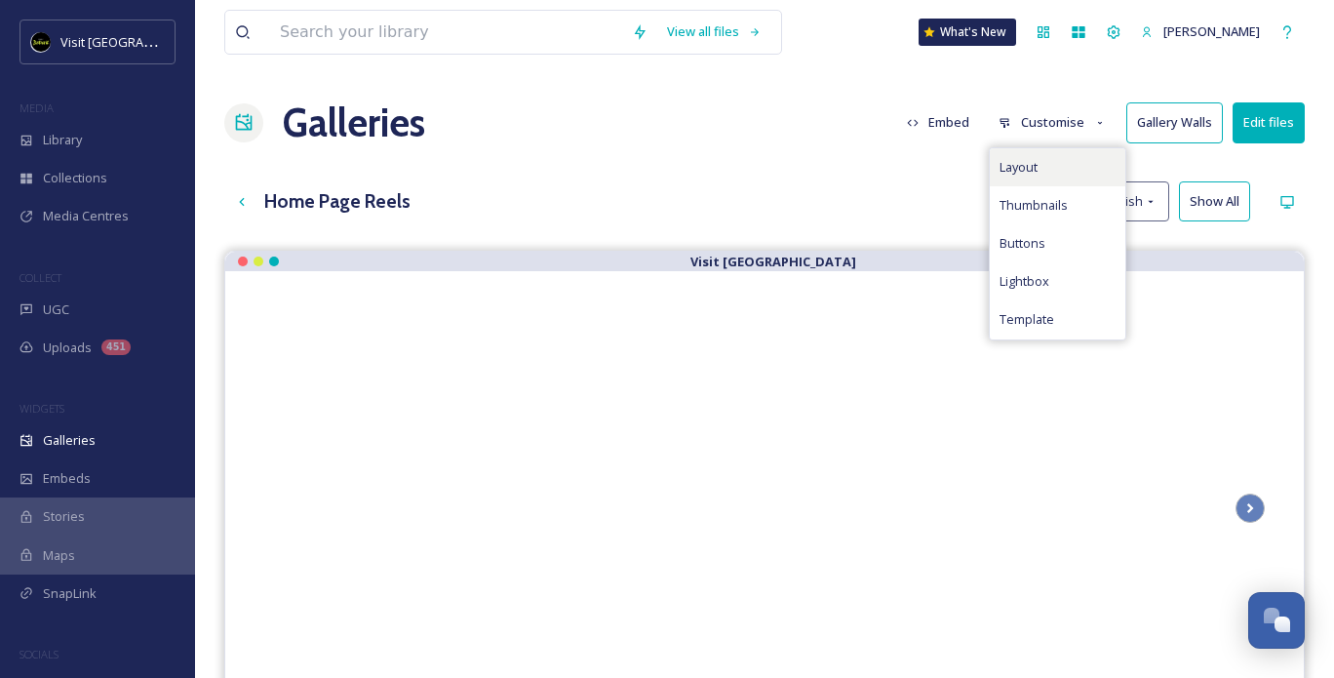
click at [1014, 165] on span "Layout" at bounding box center [1019, 167] width 38 height 19
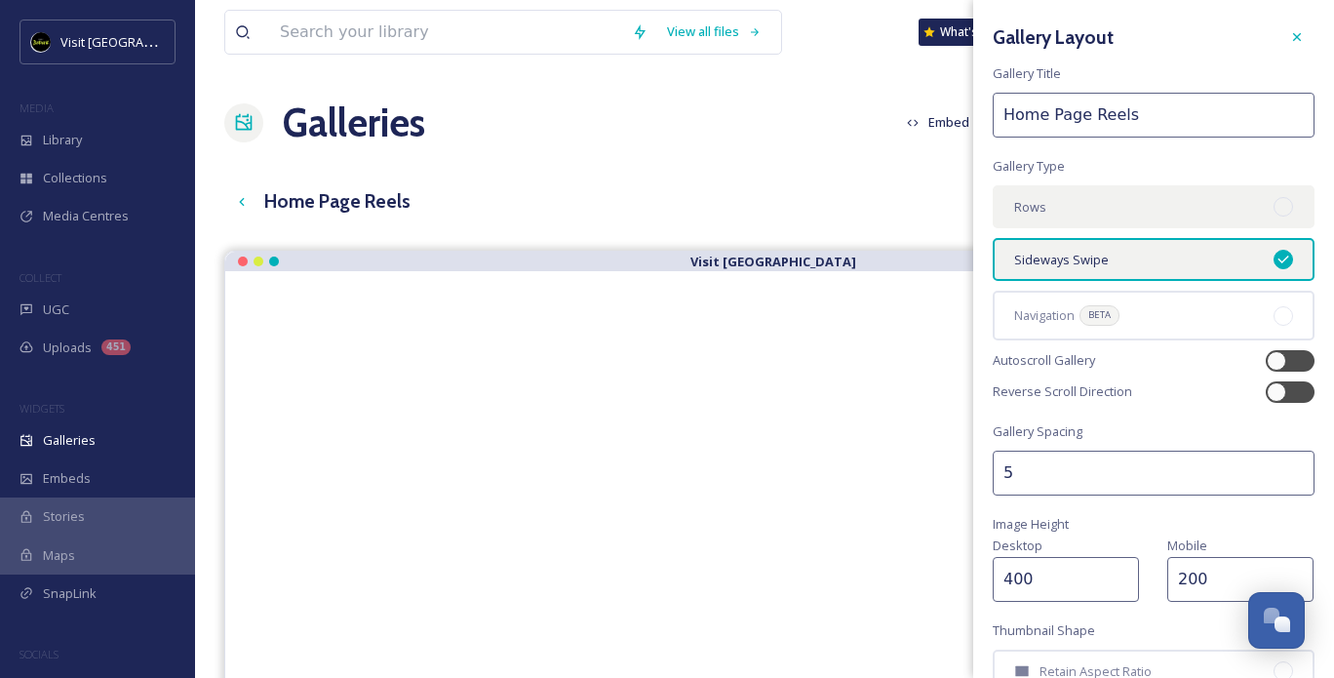
click at [1074, 213] on div "Rows" at bounding box center [1154, 206] width 322 height 43
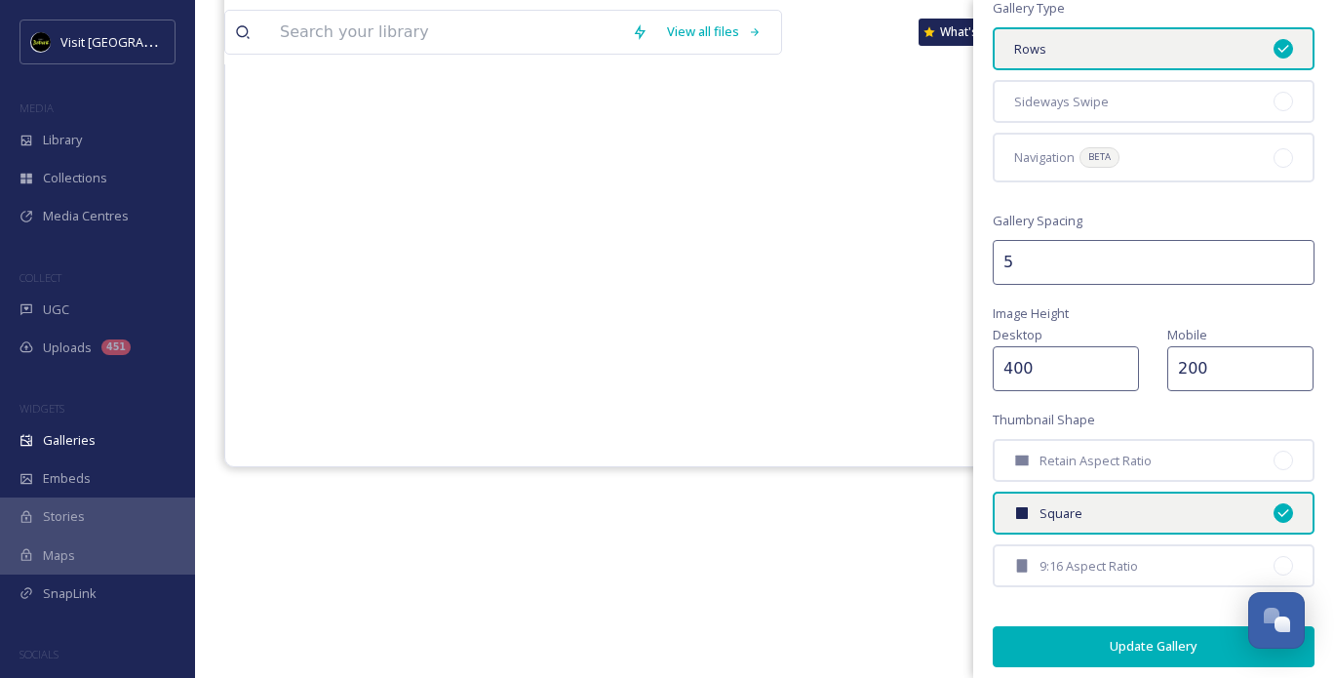
scroll to position [161, 0]
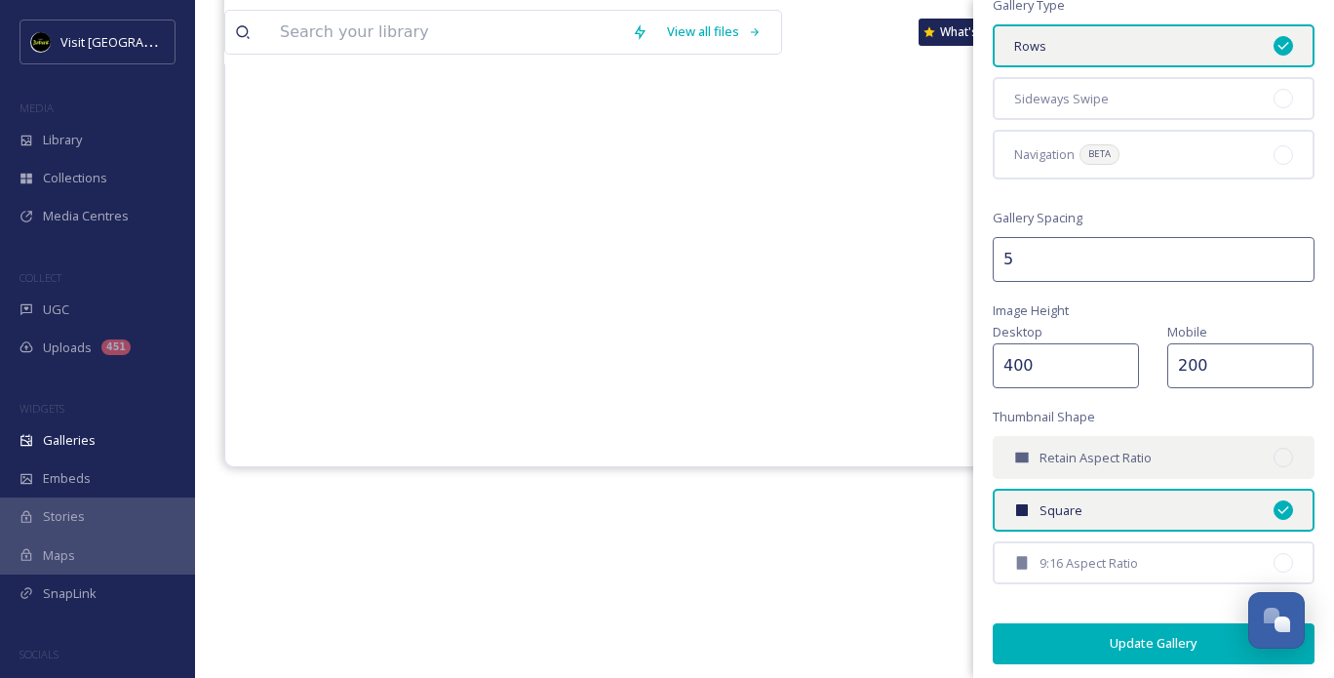
click at [1075, 463] on div "Retain Aspect Ratio" at bounding box center [1154, 457] width 322 height 43
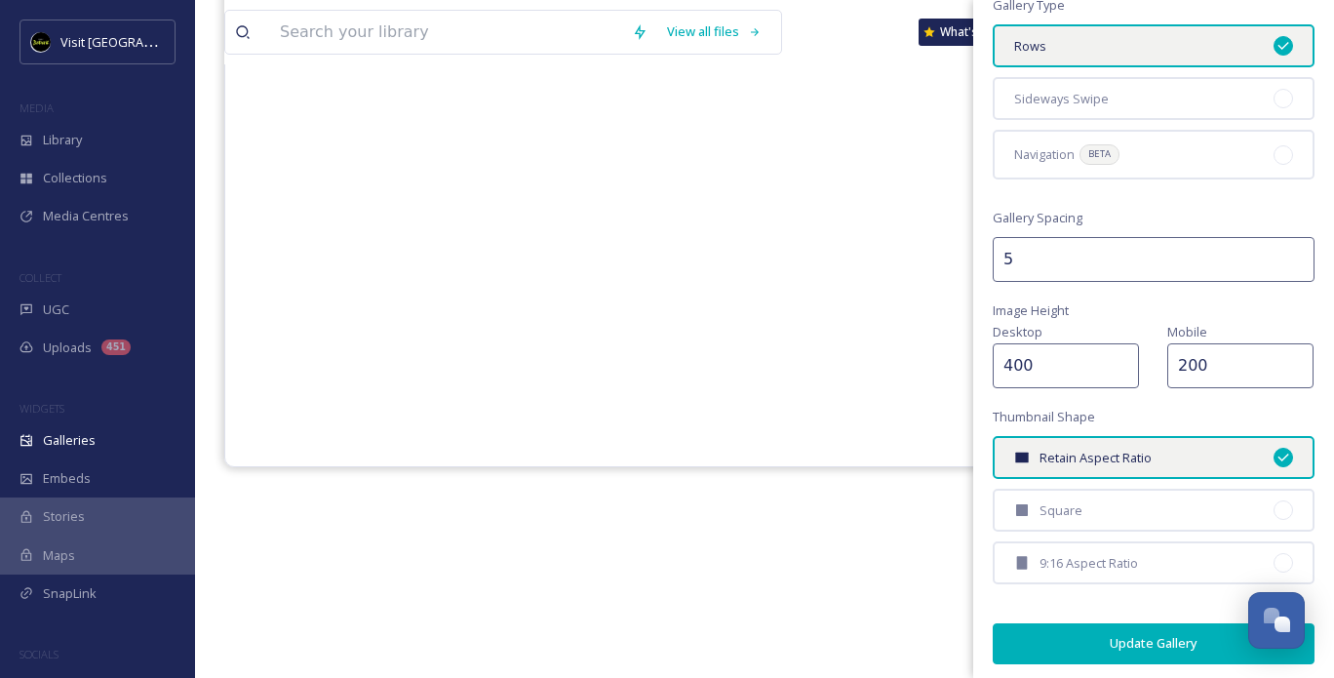
click at [771, 500] on div "Visit [GEOGRAPHIC_DATA]" at bounding box center [764, 312] width 1081 height 678
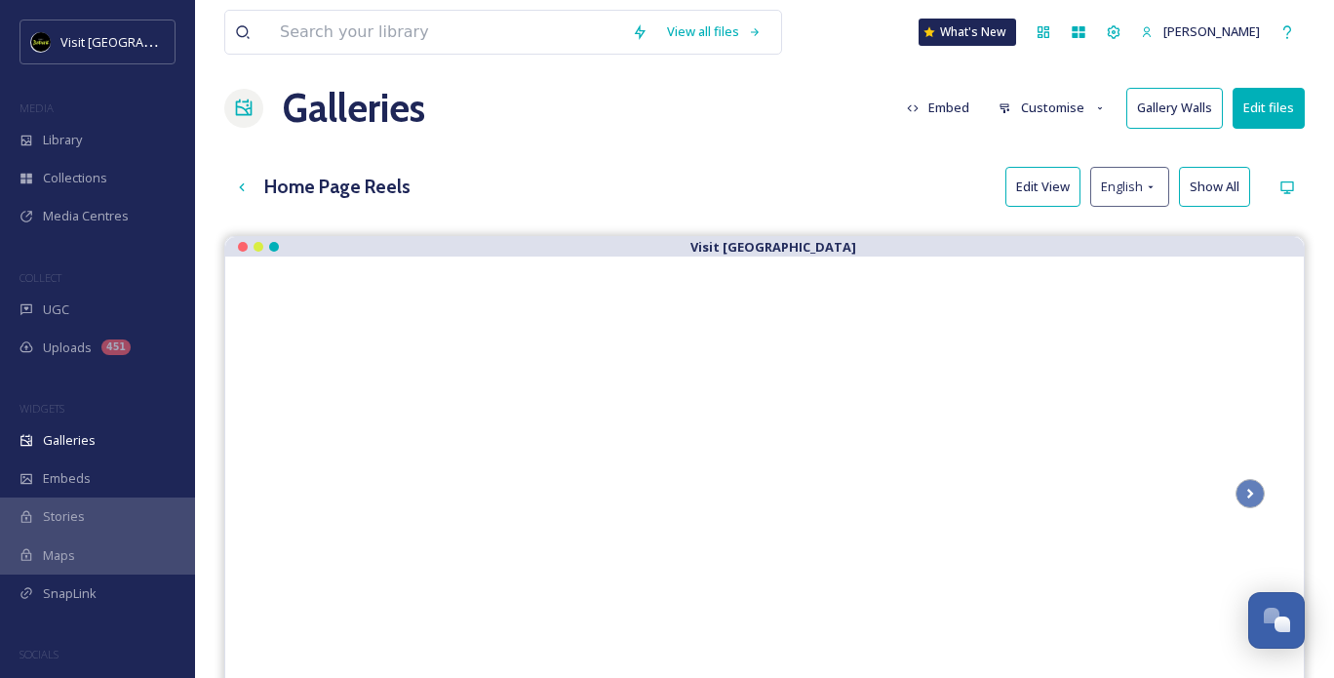
scroll to position [0, 0]
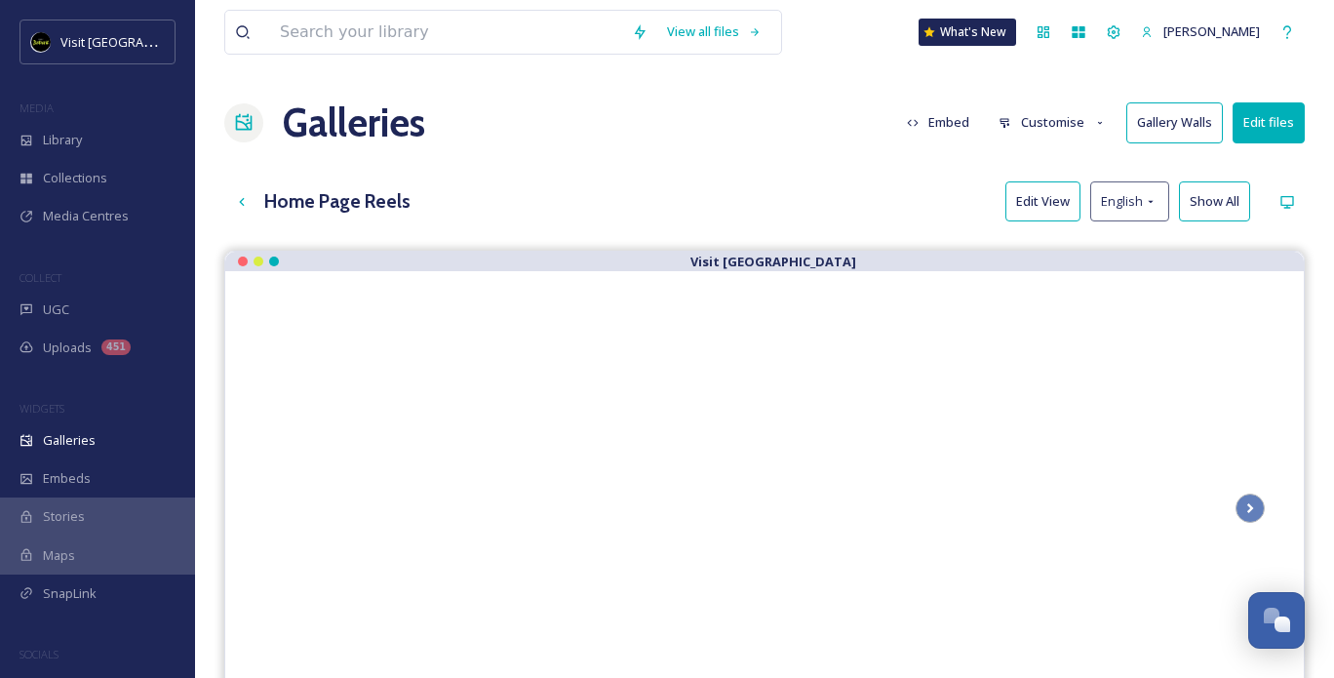
click at [1038, 202] on button "Edit View" at bounding box center [1043, 201] width 75 height 40
click at [929, 120] on button "Embed" at bounding box center [938, 122] width 83 height 38
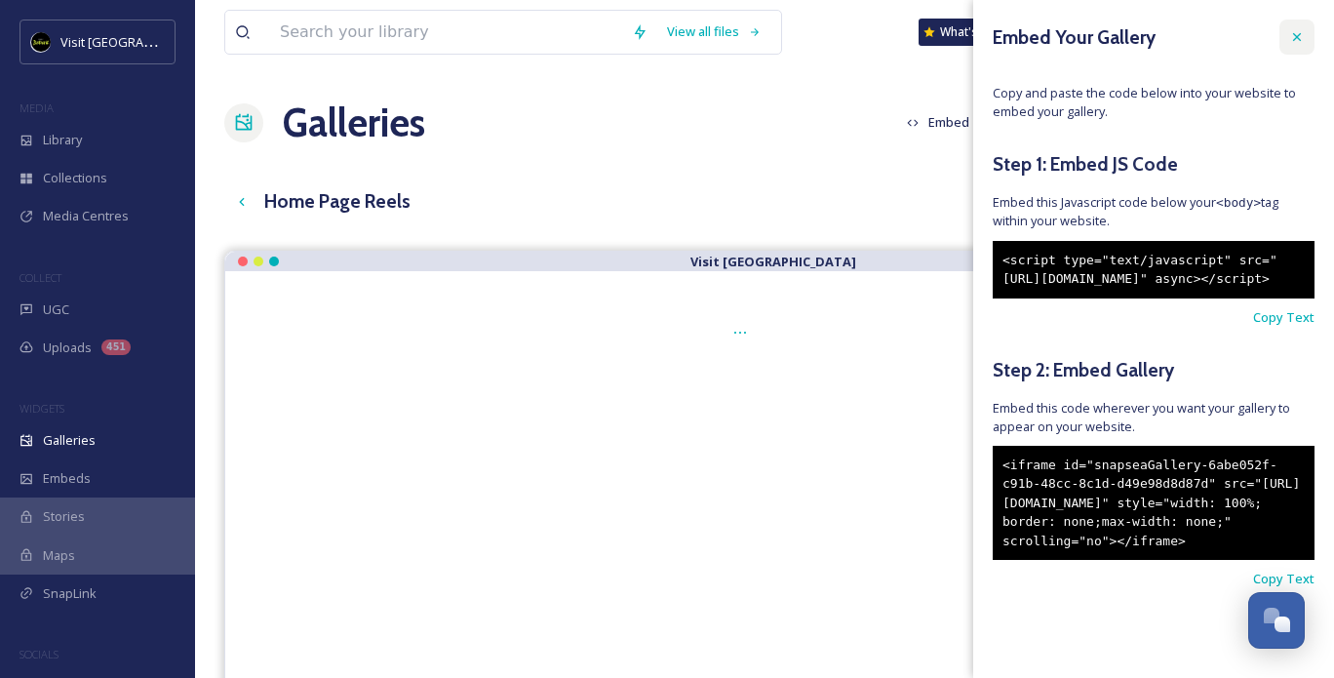
click at [1280, 36] on div at bounding box center [1297, 37] width 35 height 35
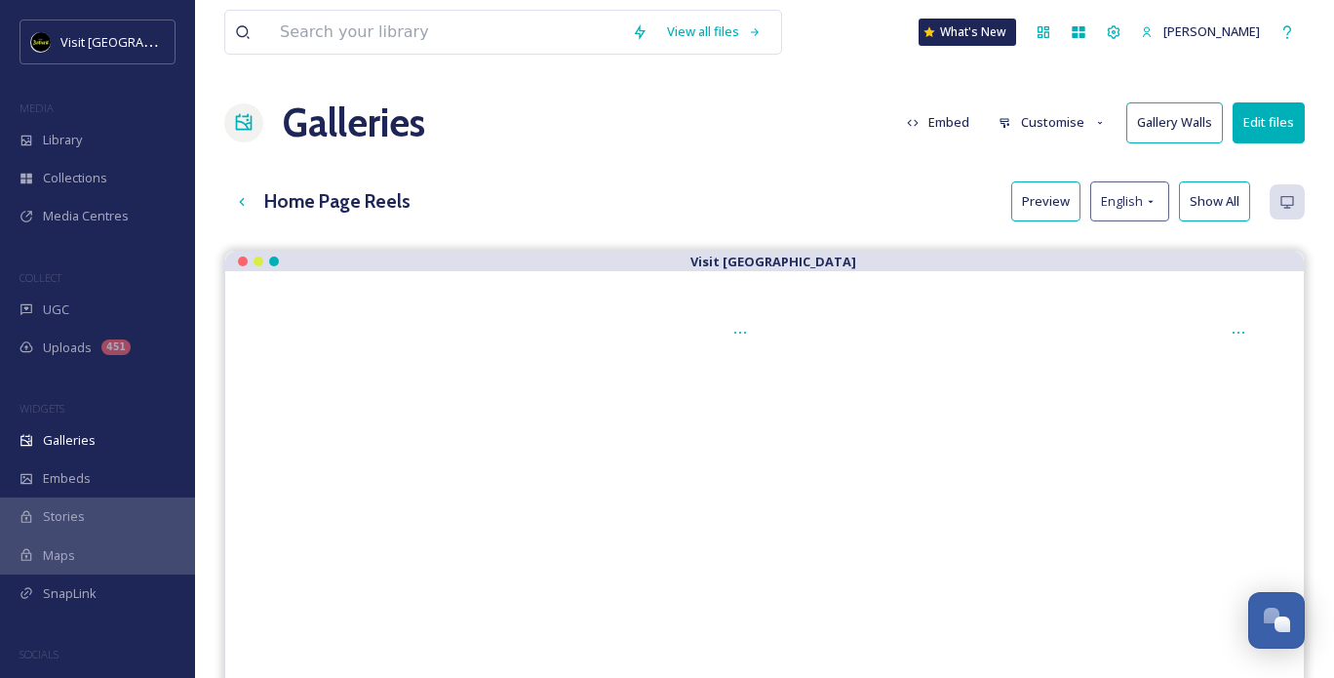
click at [1064, 122] on button "Customise" at bounding box center [1053, 122] width 128 height 38
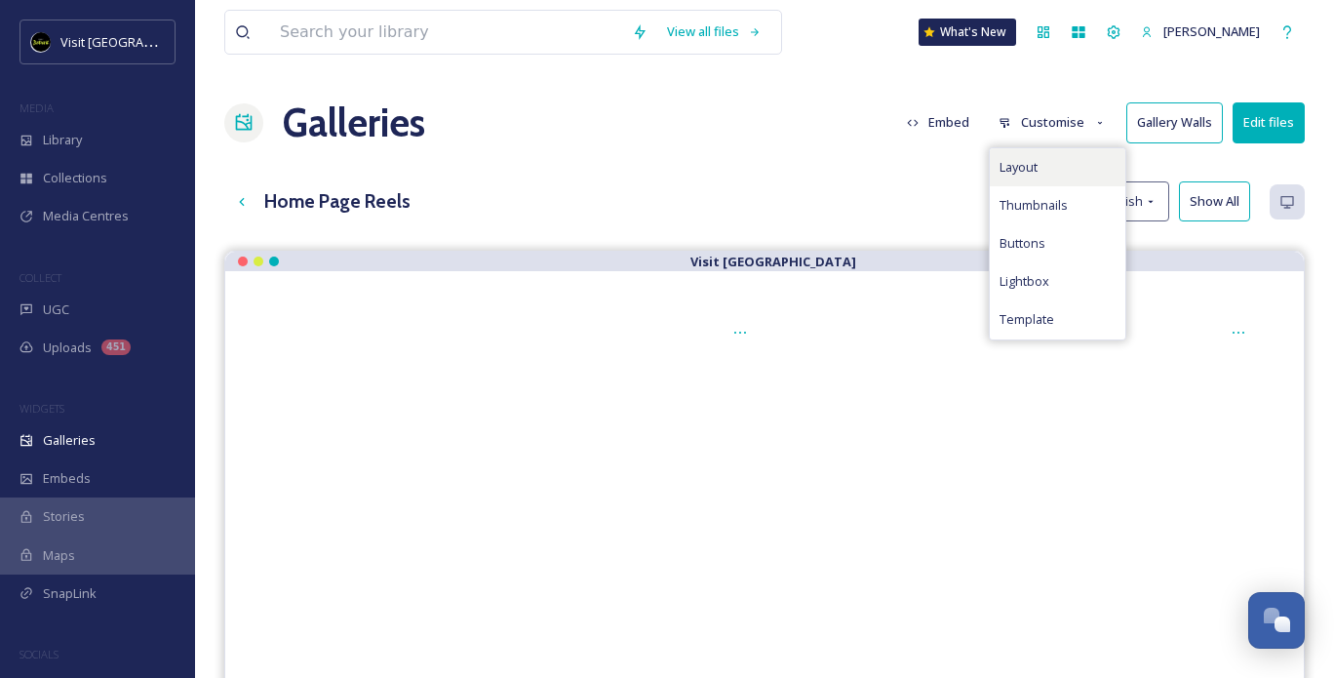
click at [1119, 164] on div "Layout" at bounding box center [1058, 167] width 136 height 38
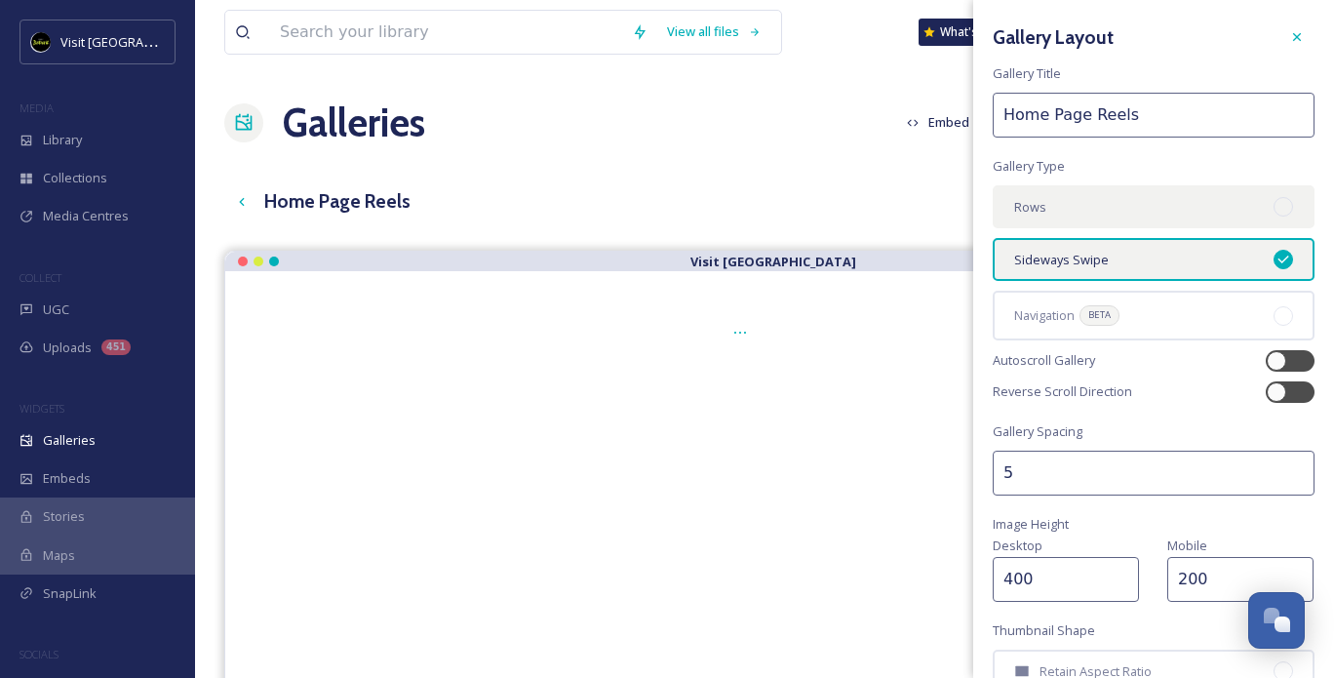
click at [1116, 207] on div "Rows" at bounding box center [1154, 206] width 322 height 43
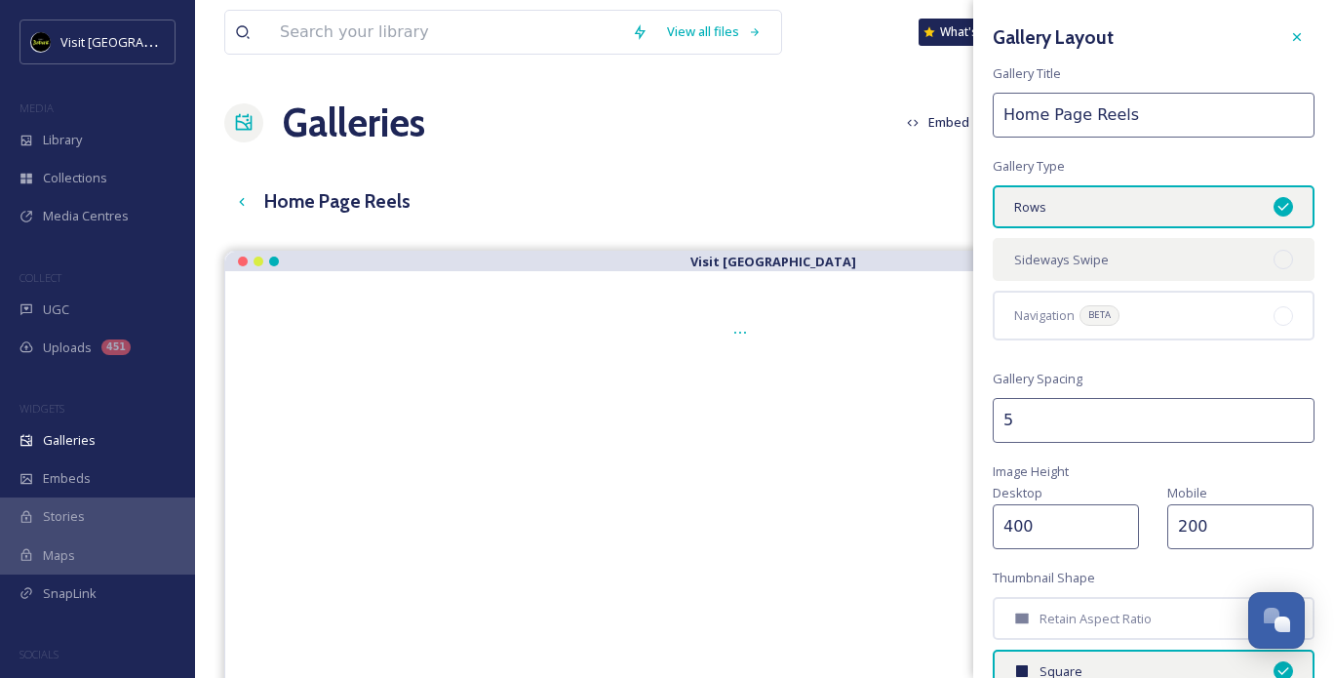
click at [1106, 274] on div "Sideways Swipe" at bounding box center [1154, 259] width 322 height 43
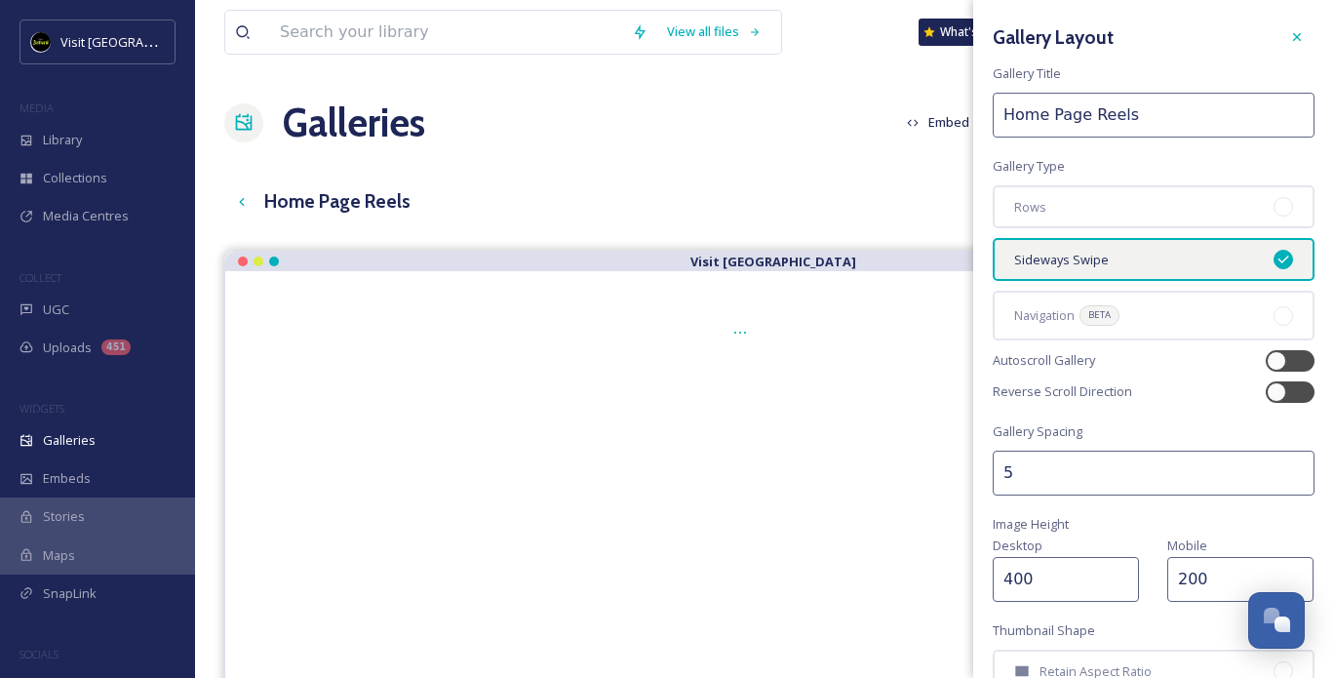
scroll to position [195, 0]
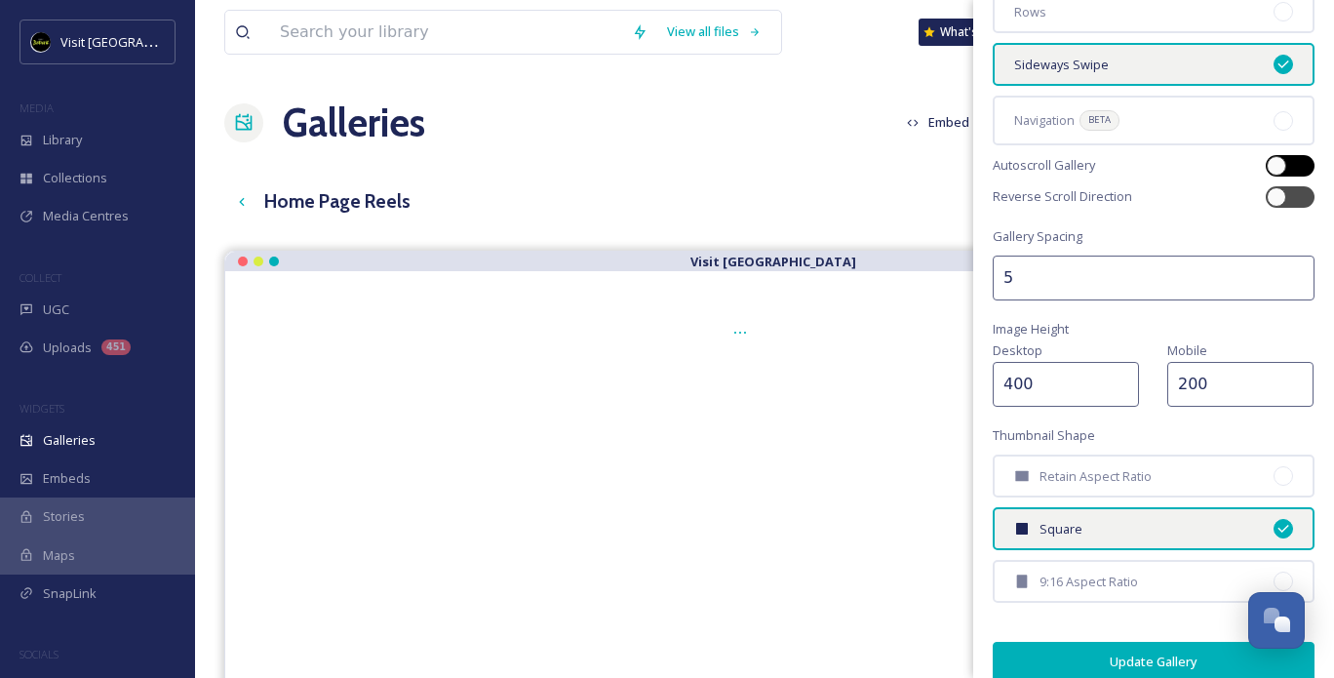
click at [1267, 161] on div at bounding box center [1277, 166] width 20 height 20
click at [1274, 164] on div at bounding box center [1281, 166] width 14 height 10
checkbox input "false"
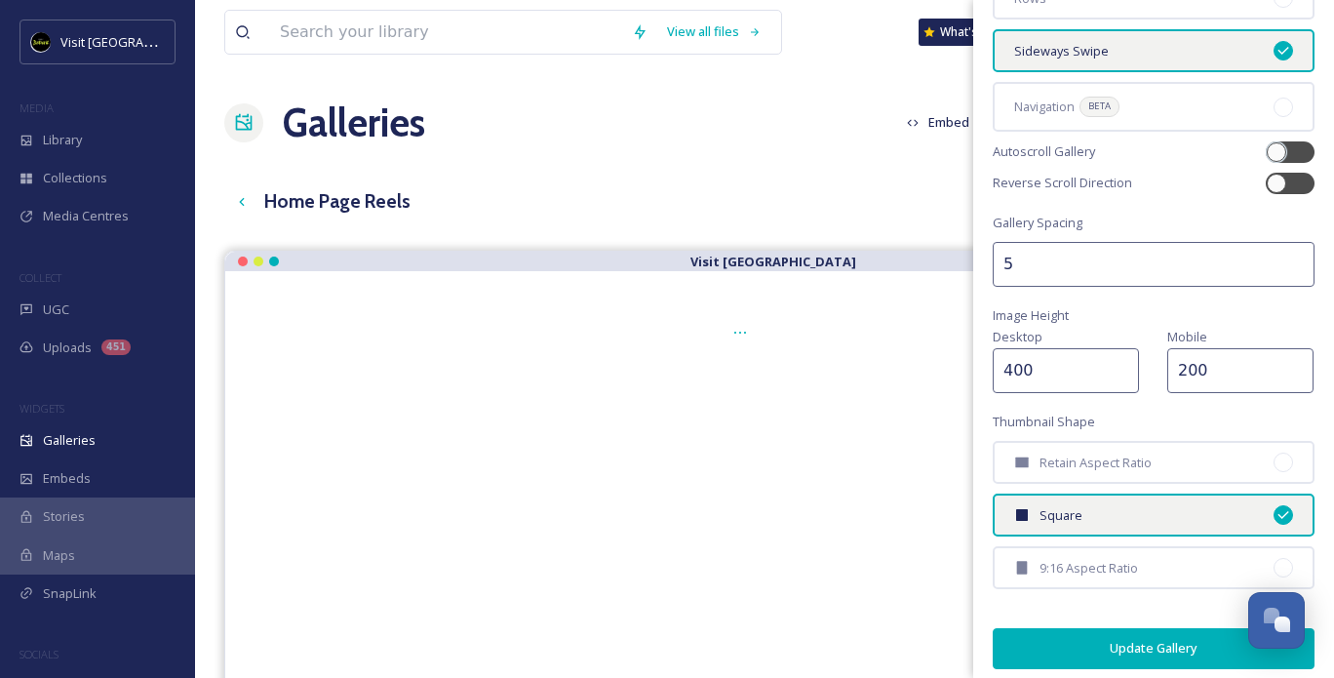
scroll to position [214, 0]
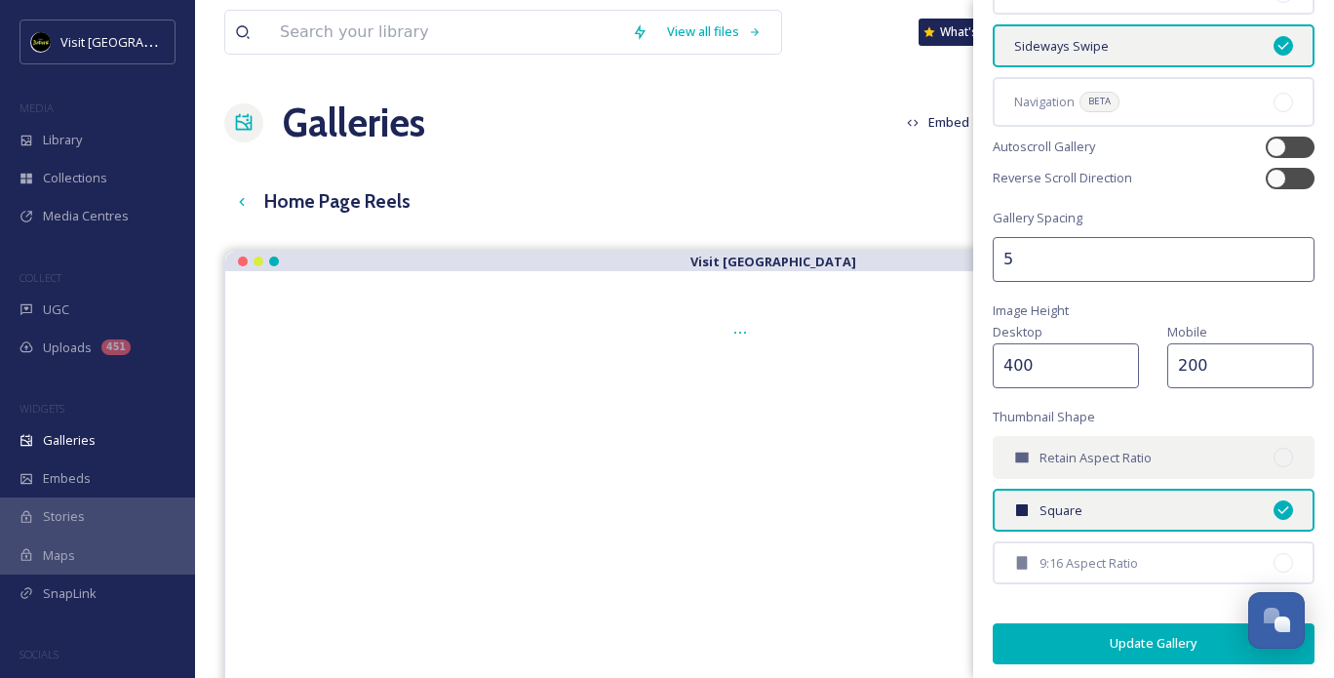
click at [1055, 465] on div "Retain Aspect Ratio" at bounding box center [1154, 457] width 322 height 43
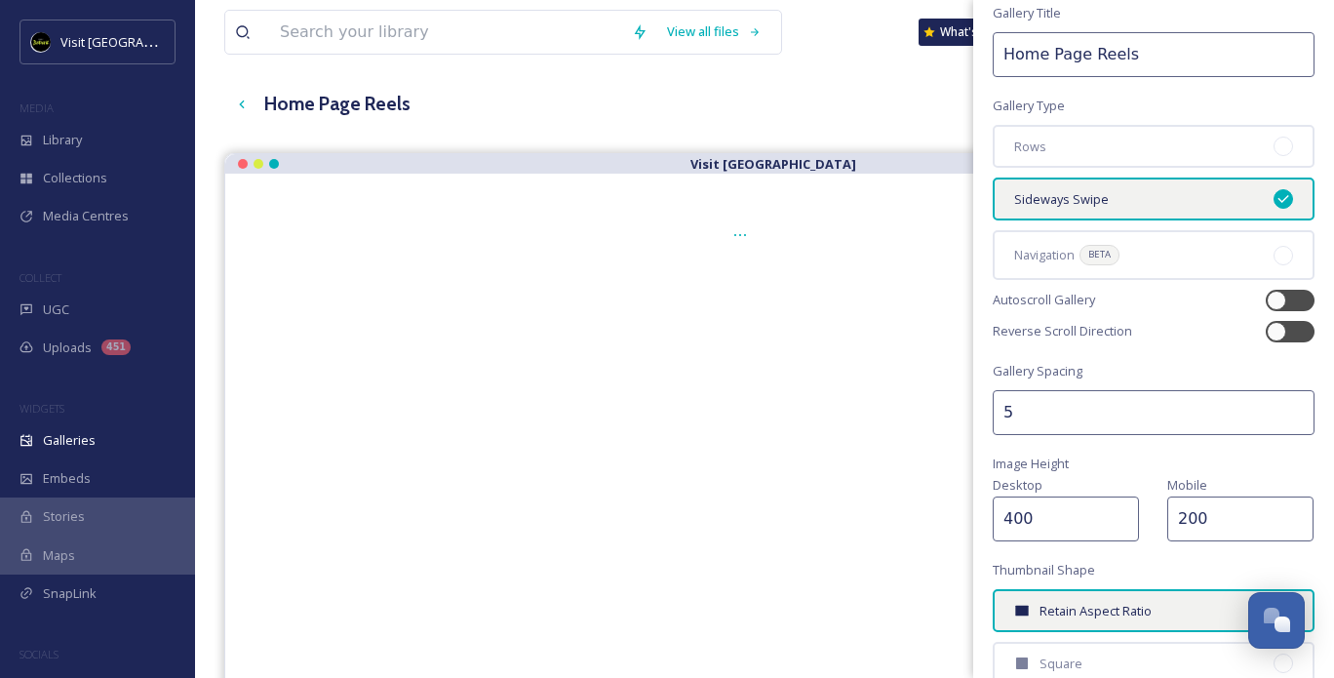
scroll to position [0, 0]
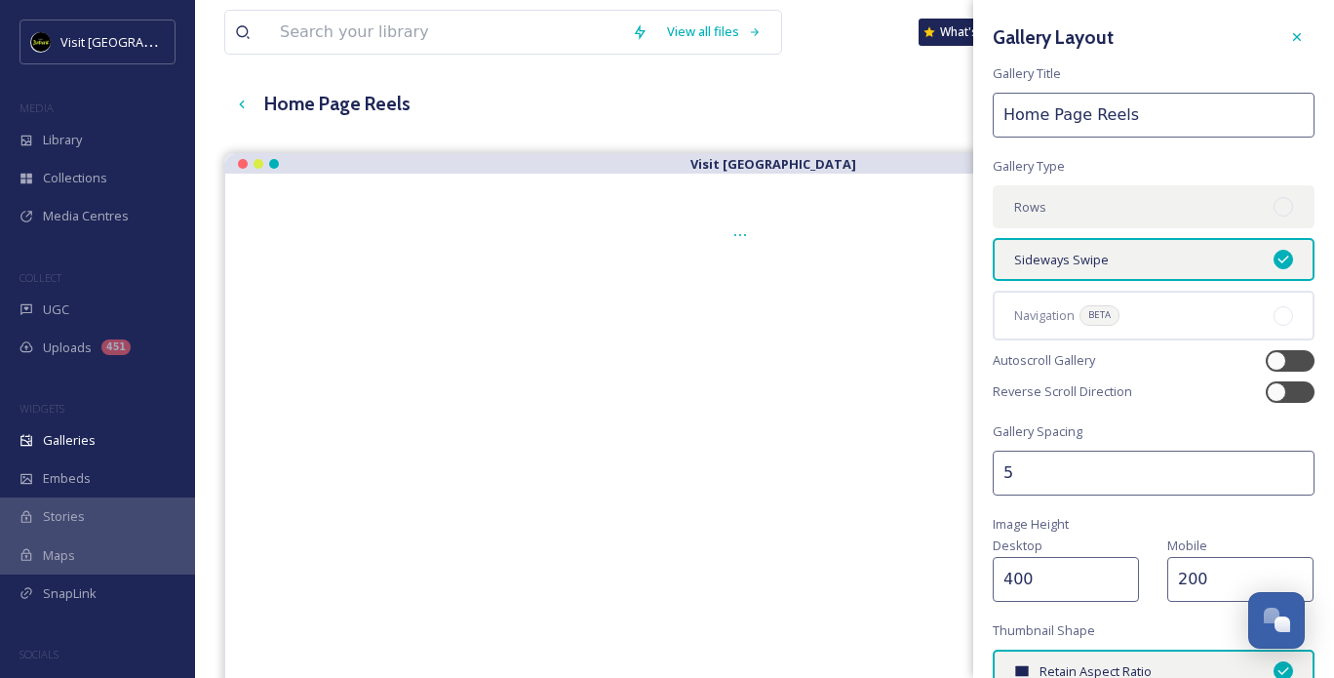
click at [1054, 209] on div "Rows" at bounding box center [1154, 206] width 322 height 43
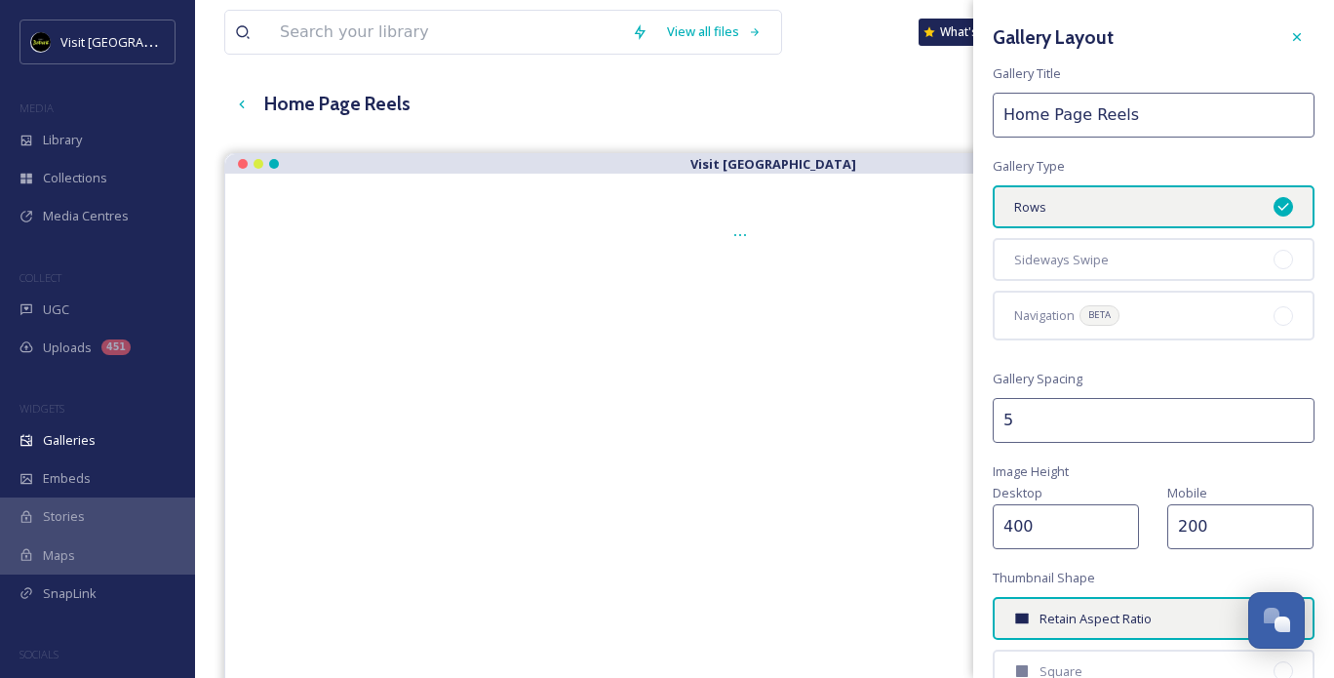
click at [398, 90] on h3 "Home Page Reels" at bounding box center [337, 104] width 146 height 28
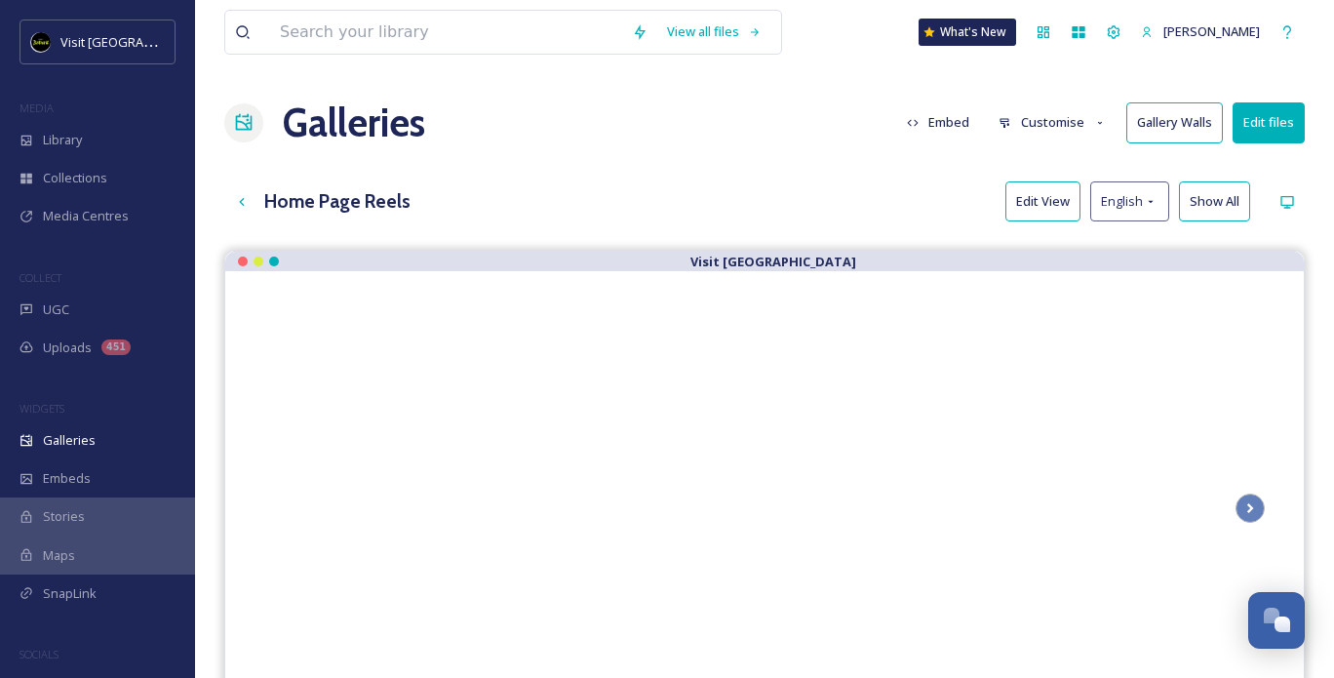
click at [1034, 120] on button "Customise" at bounding box center [1053, 122] width 128 height 38
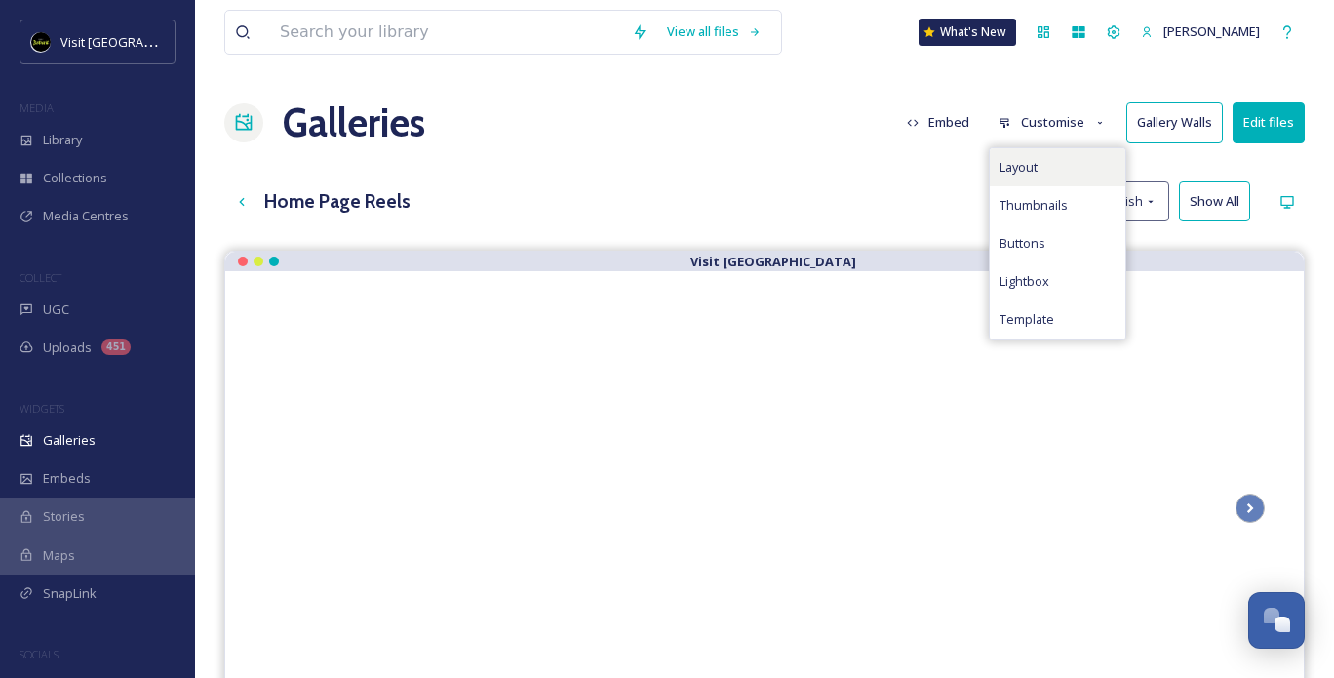
click at [1030, 167] on span "Layout" at bounding box center [1019, 167] width 38 height 19
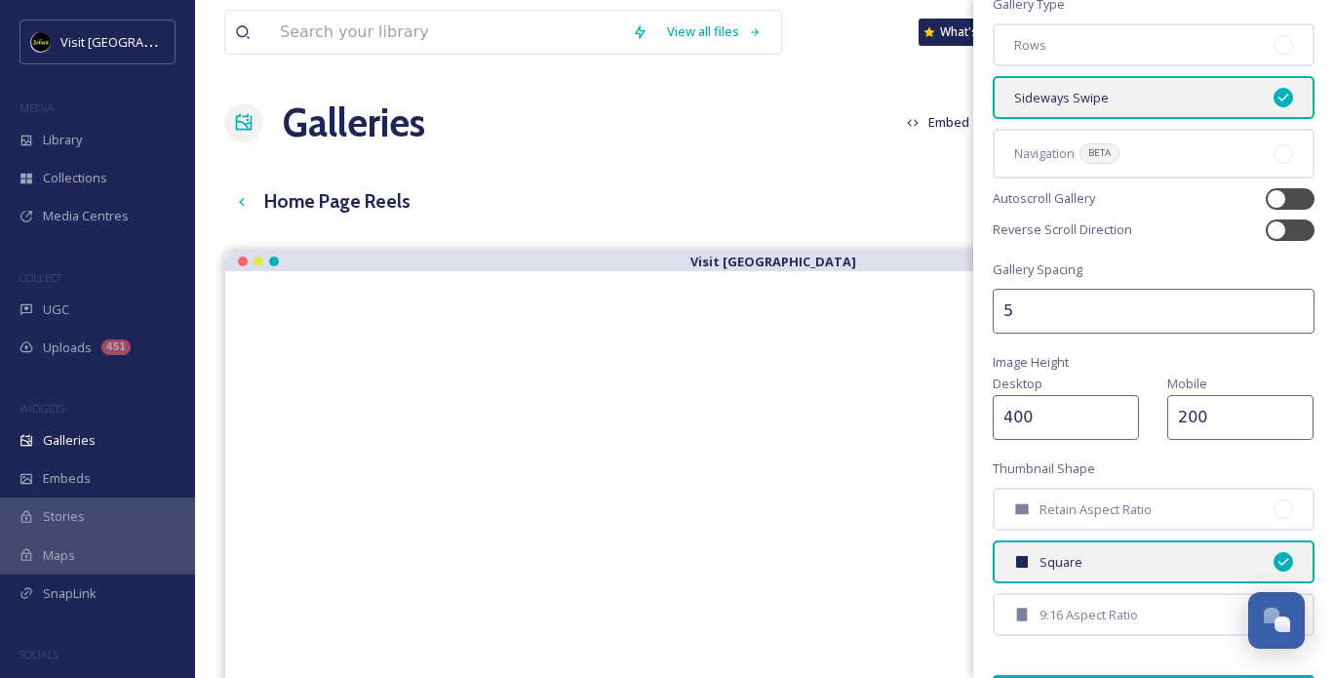
scroll to position [214, 0]
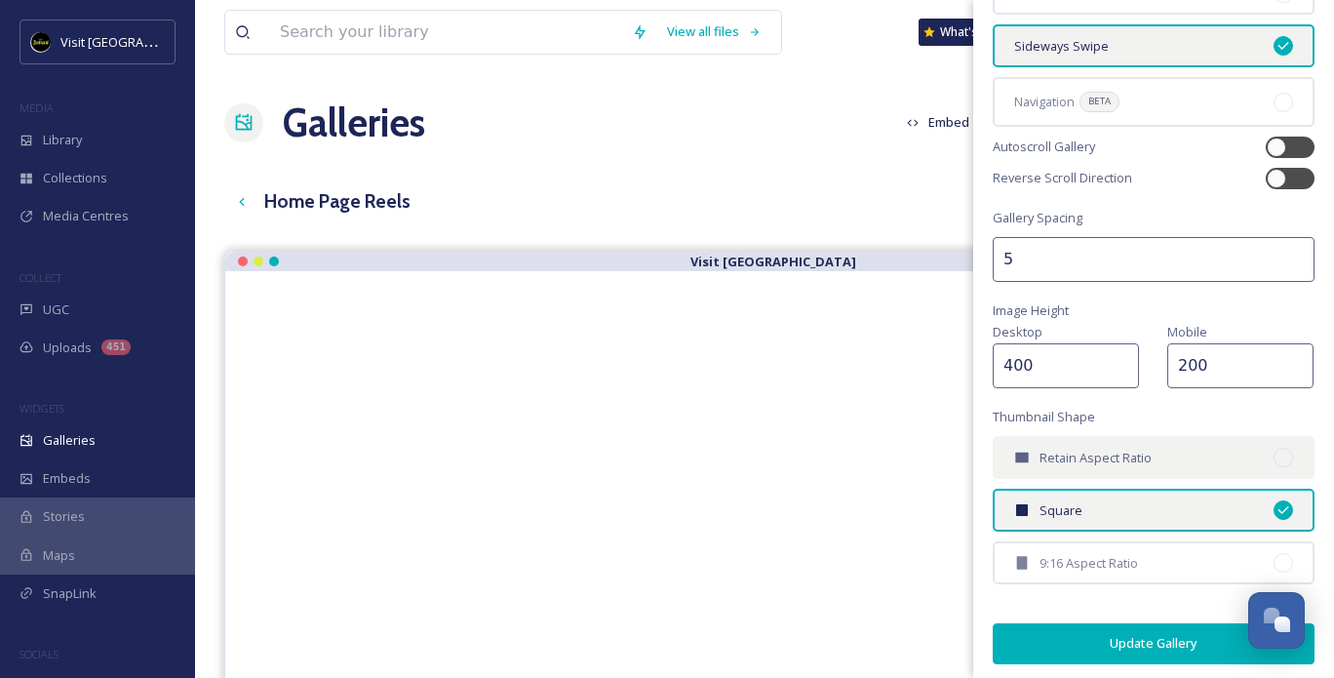
click at [1055, 457] on span "Retain Aspect Ratio" at bounding box center [1096, 458] width 112 height 19
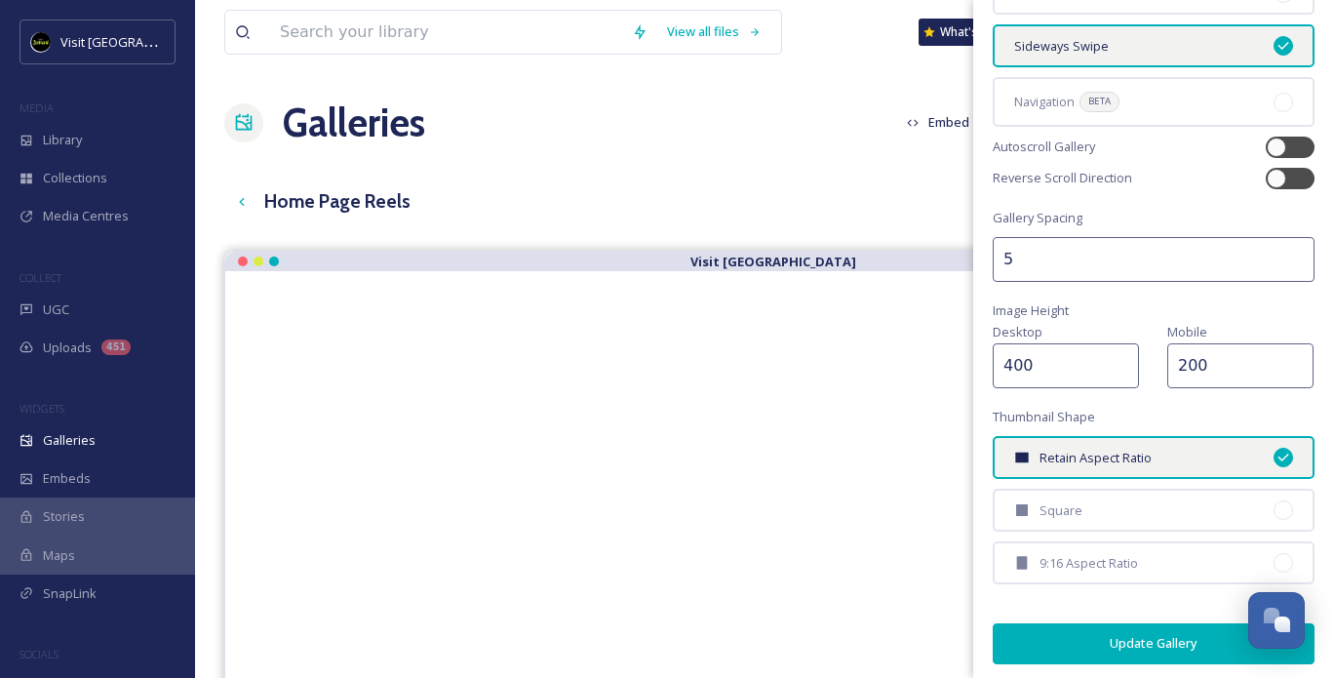
click at [1111, 636] on button "Update Gallery" at bounding box center [1154, 643] width 322 height 40
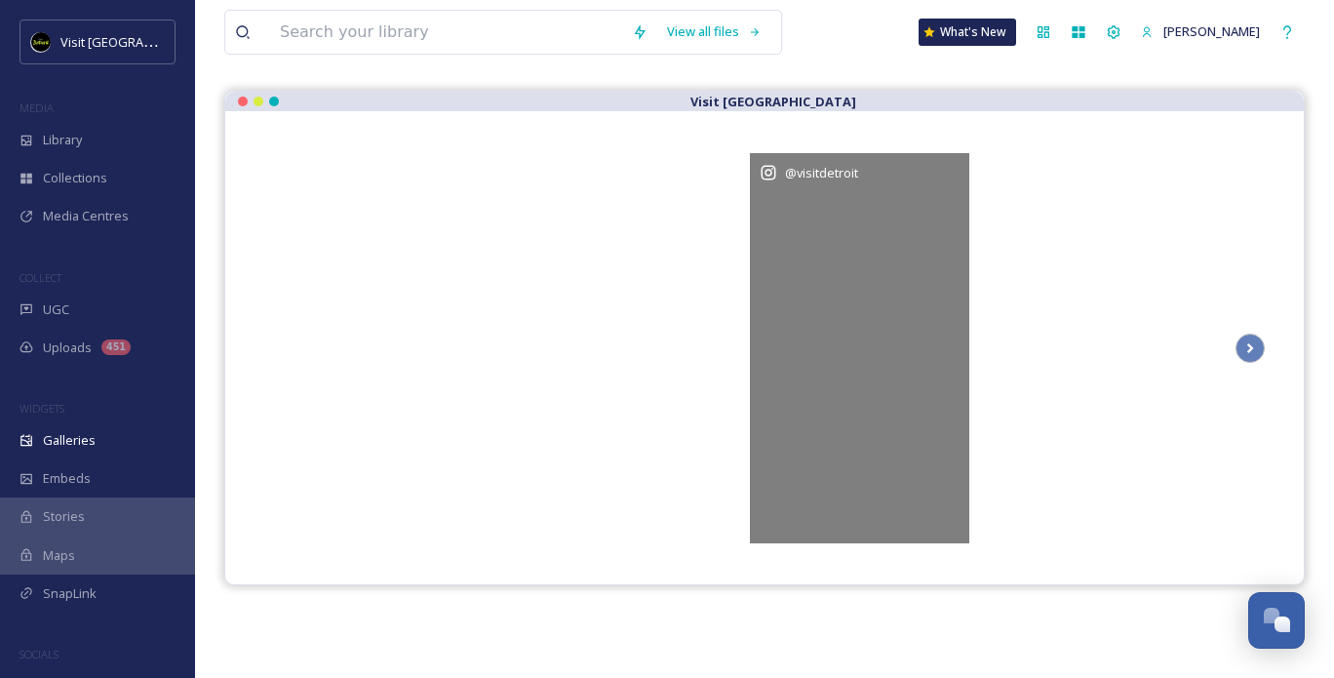
scroll to position [83, 0]
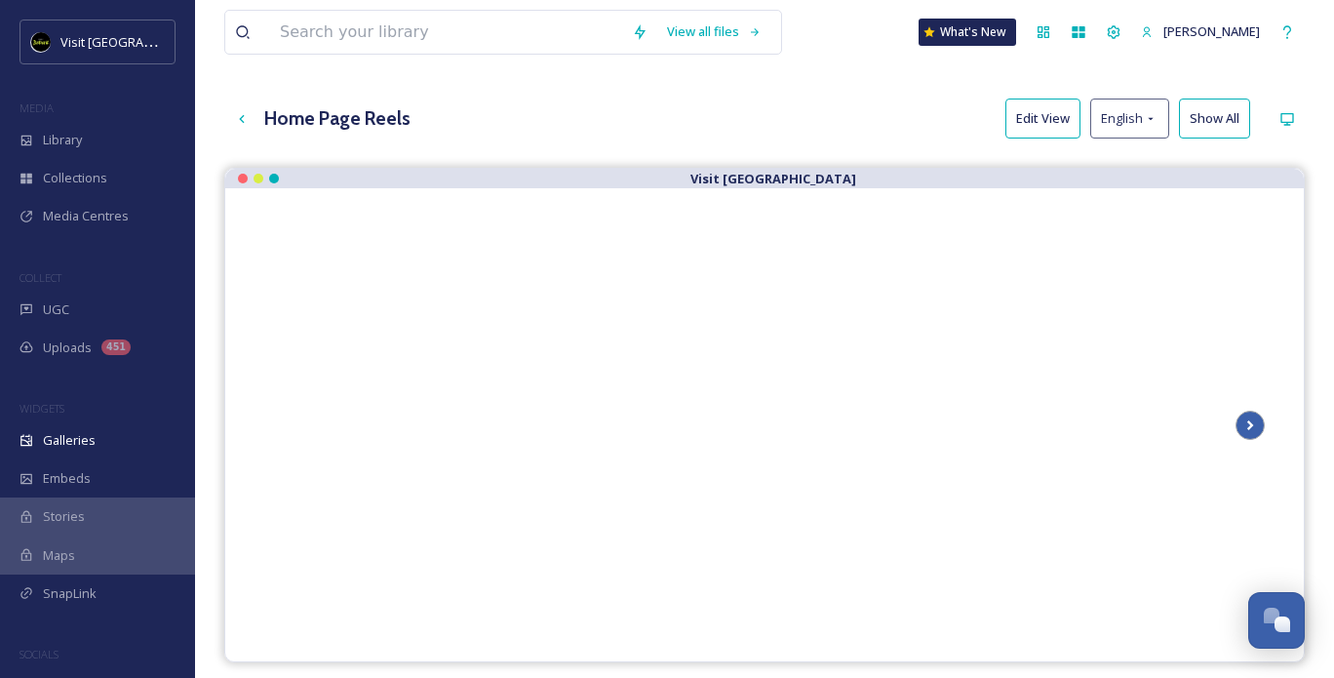
click at [1245, 420] on icon at bounding box center [1250, 425] width 27 height 29
click at [275, 414] on icon at bounding box center [278, 425] width 27 height 29
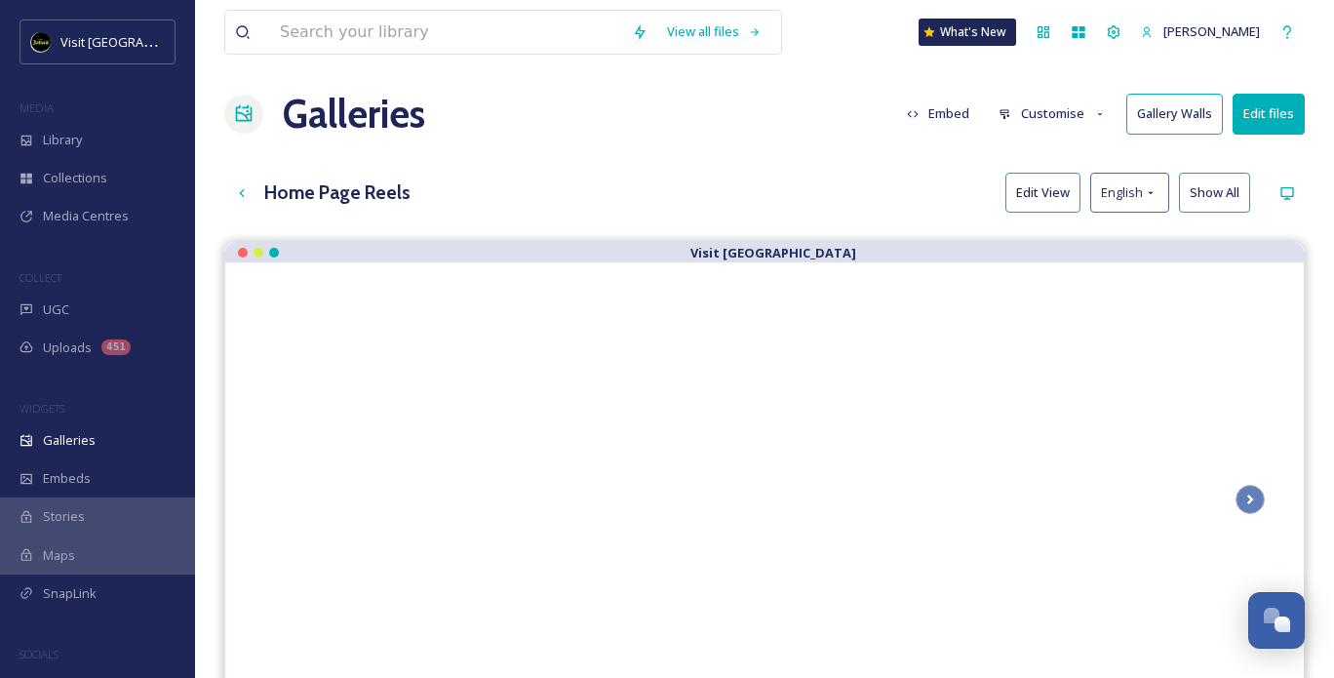
scroll to position [0, 0]
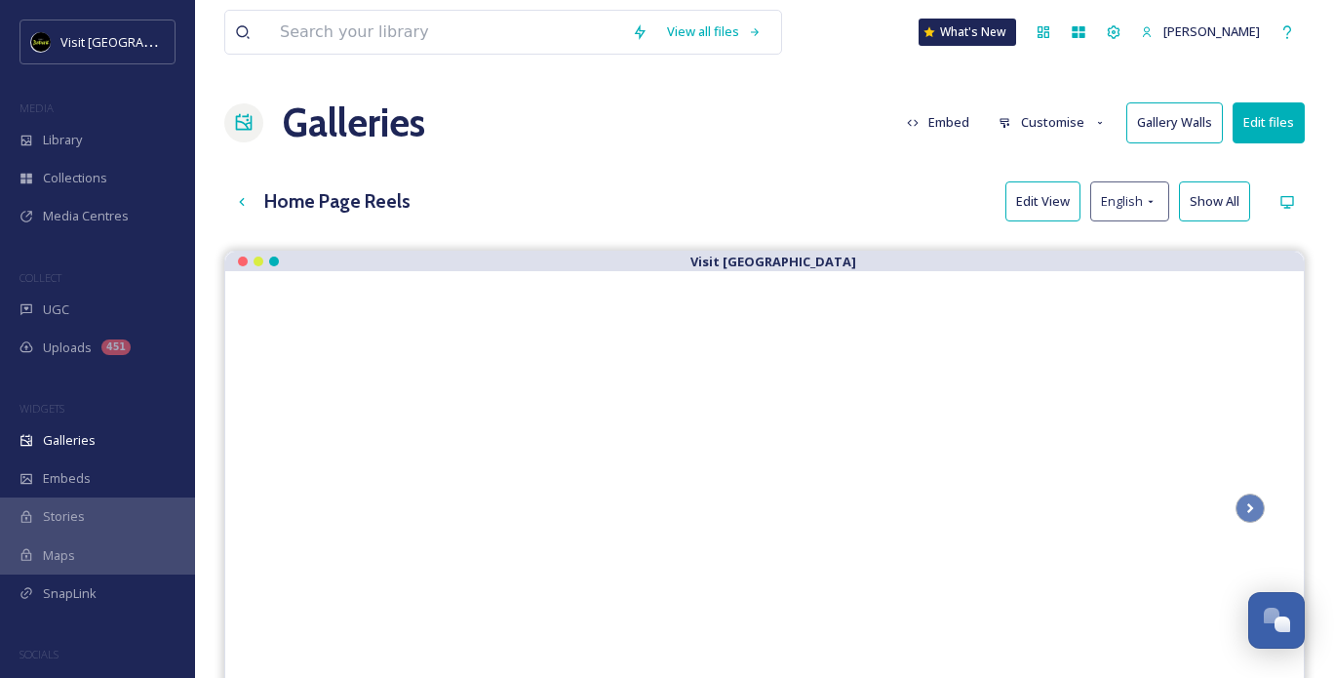
click at [956, 118] on button "Embed" at bounding box center [938, 122] width 83 height 38
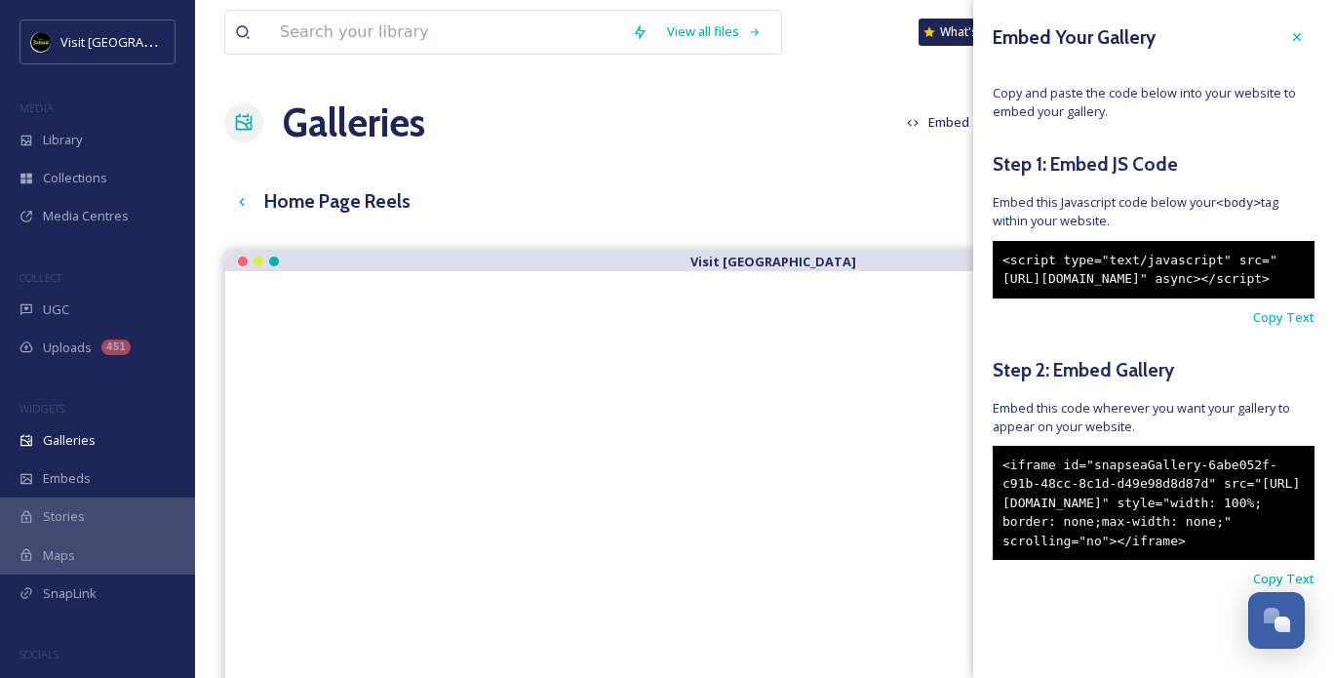
scroll to position [65, 0]
click at [1253, 588] on span "Copy Text" at bounding box center [1283, 579] width 61 height 19
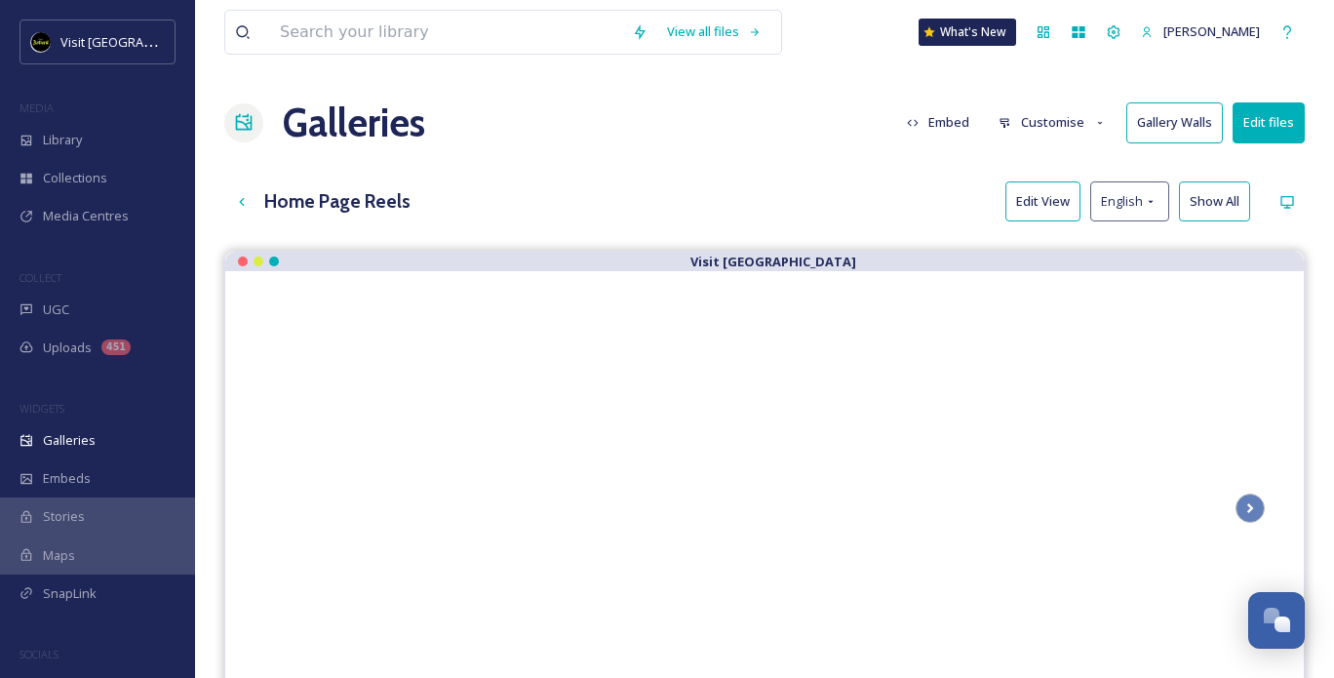
click at [635, 123] on div "Galleries Embed Customise Gallery Walls Edit files" at bounding box center [764, 123] width 1081 height 59
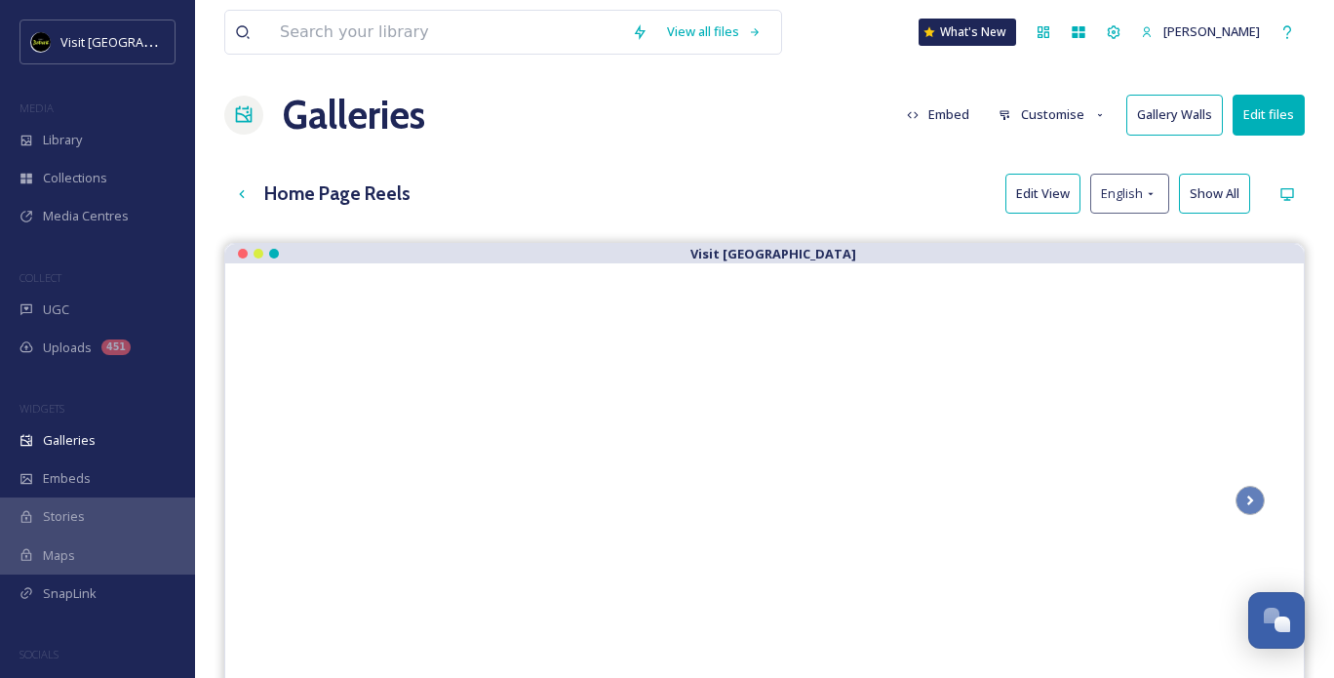
scroll to position [0, 0]
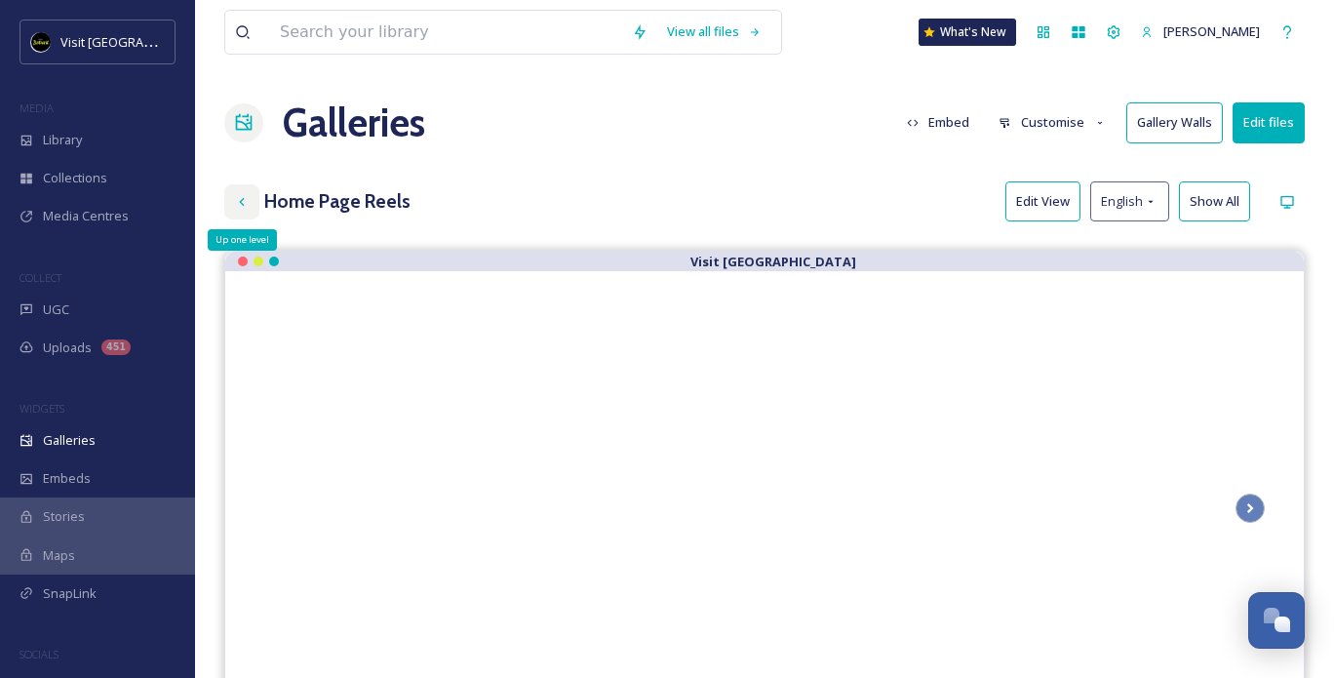
click at [250, 206] on div "Up one level" at bounding box center [241, 201] width 35 height 35
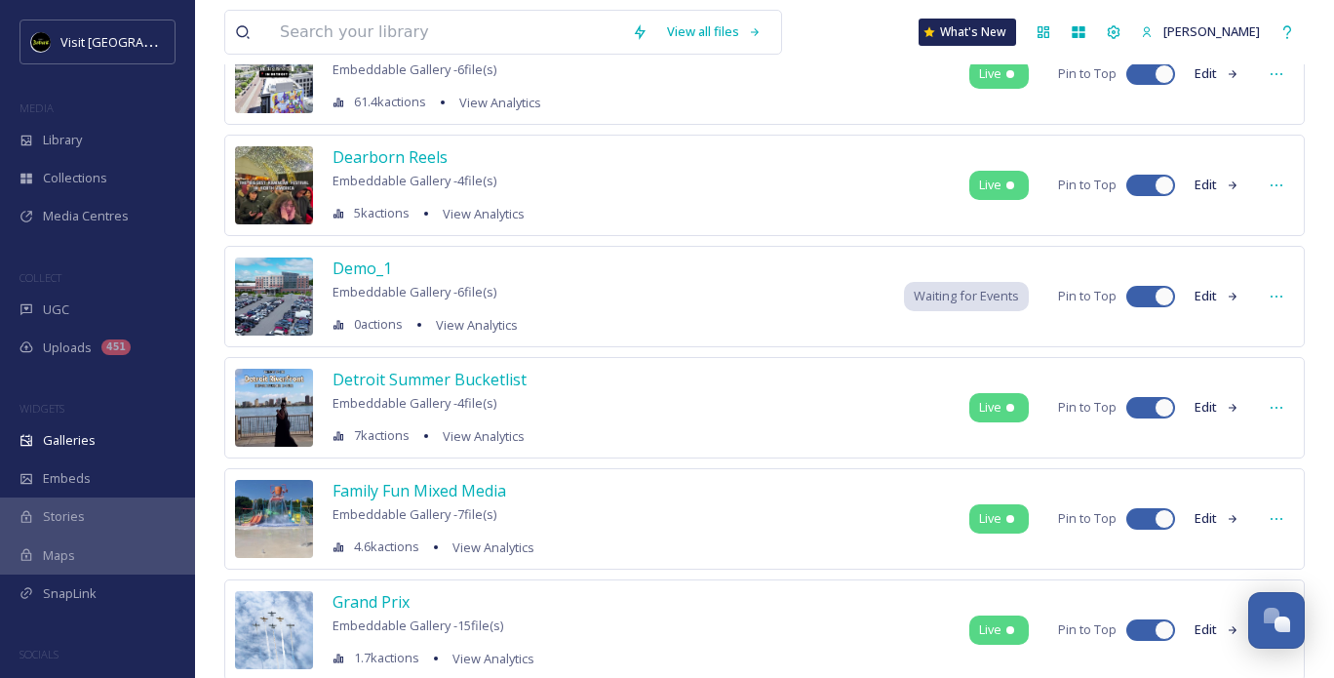
scroll to position [585, 0]
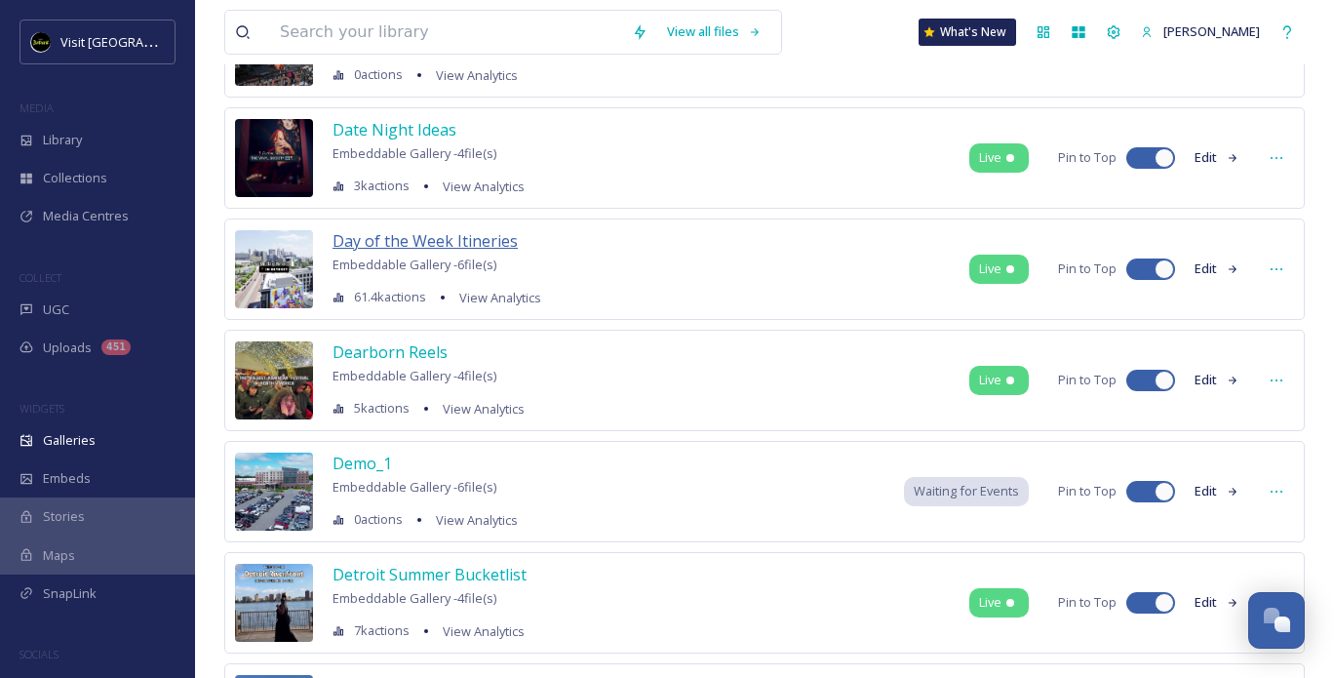
click at [394, 241] on span "Day of the Week Itineries" at bounding box center [425, 240] width 185 height 21
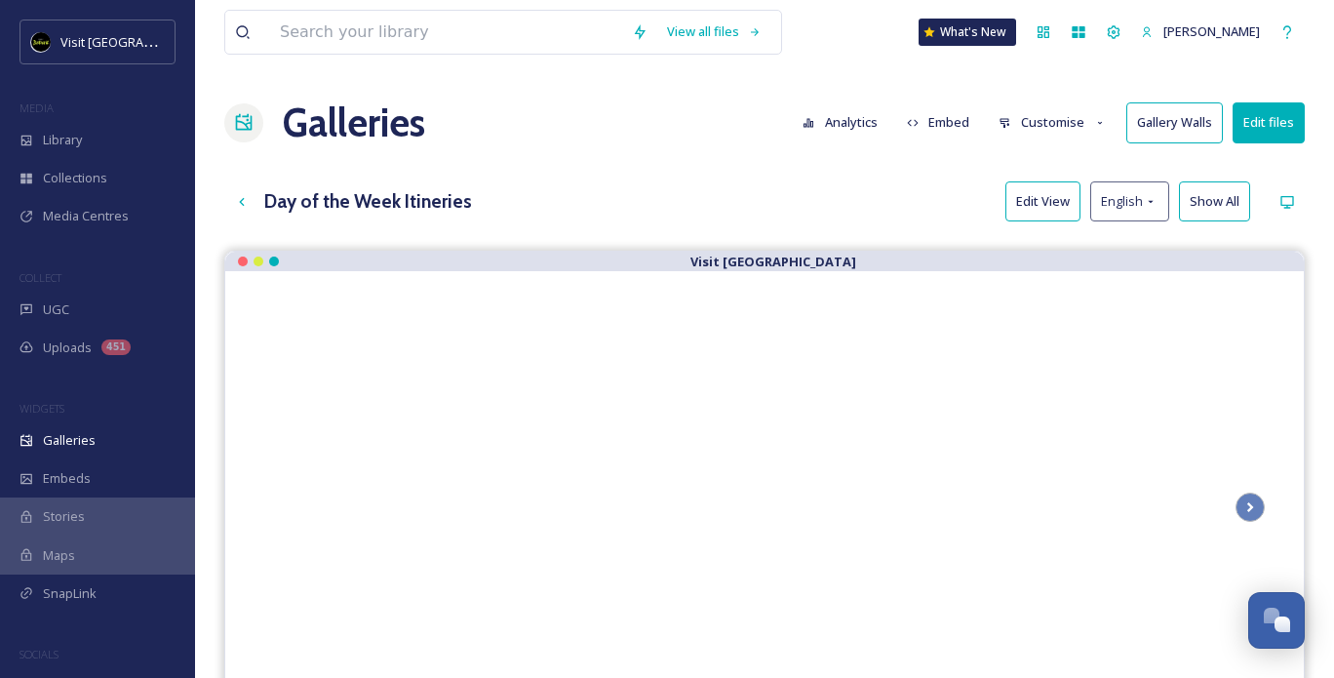
click at [949, 128] on button "Embed" at bounding box center [938, 122] width 83 height 38
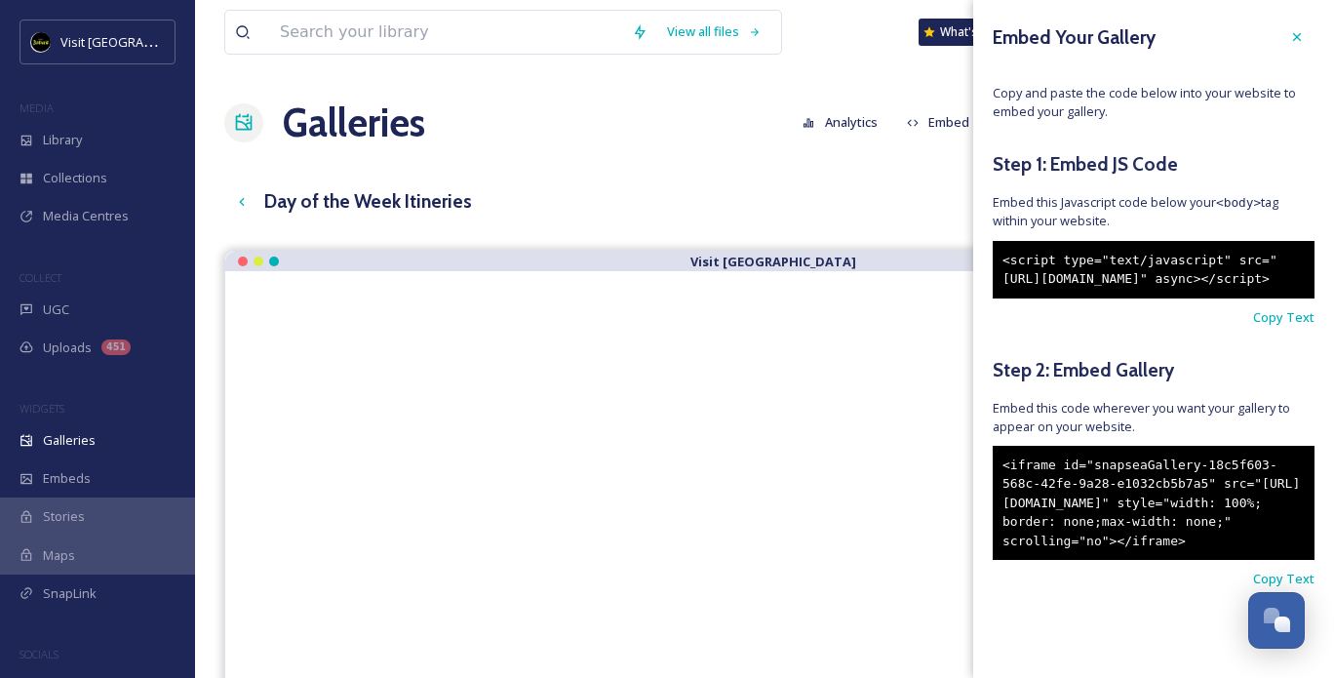
scroll to position [65, 0]
click at [1267, 588] on span "Copy Text" at bounding box center [1283, 579] width 61 height 19
